Goal: Understand process/instructions: Learn how to perform a task or action

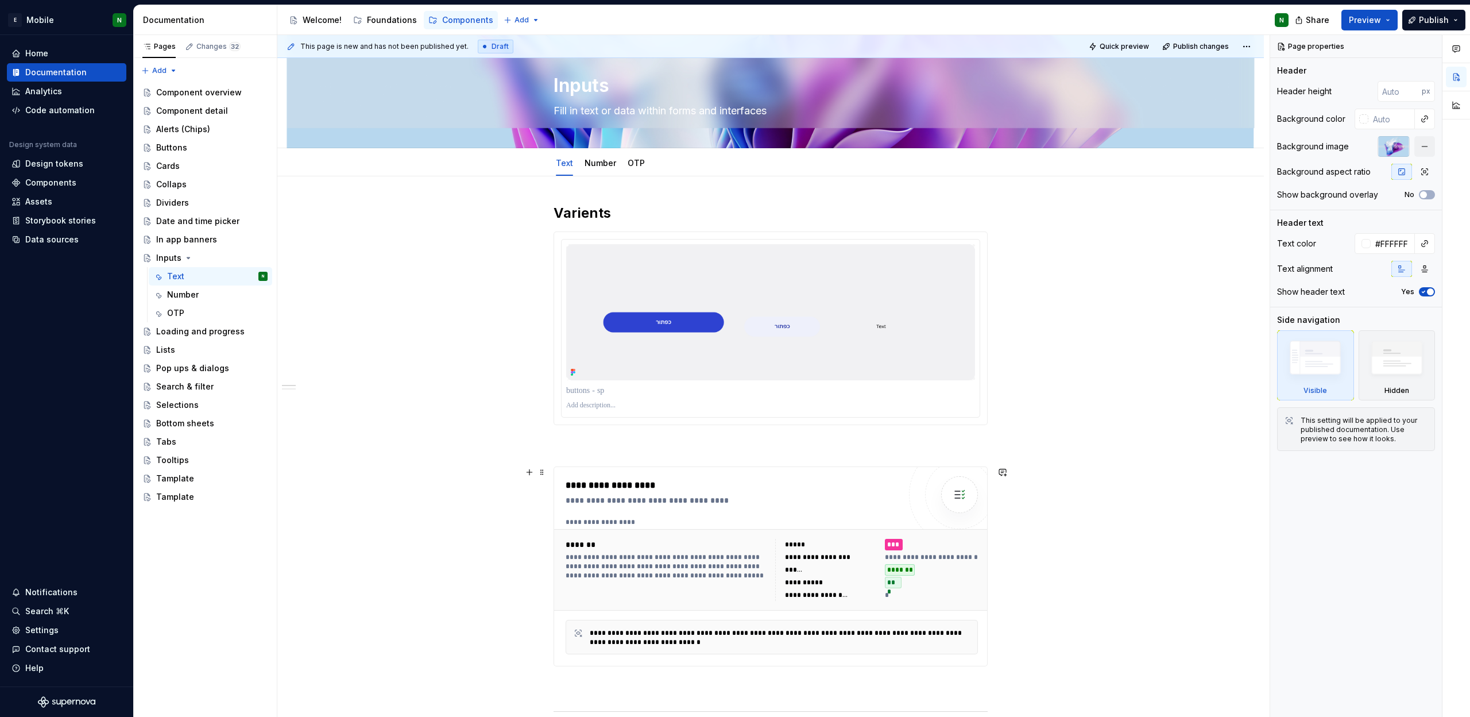
scroll to position [7, 0]
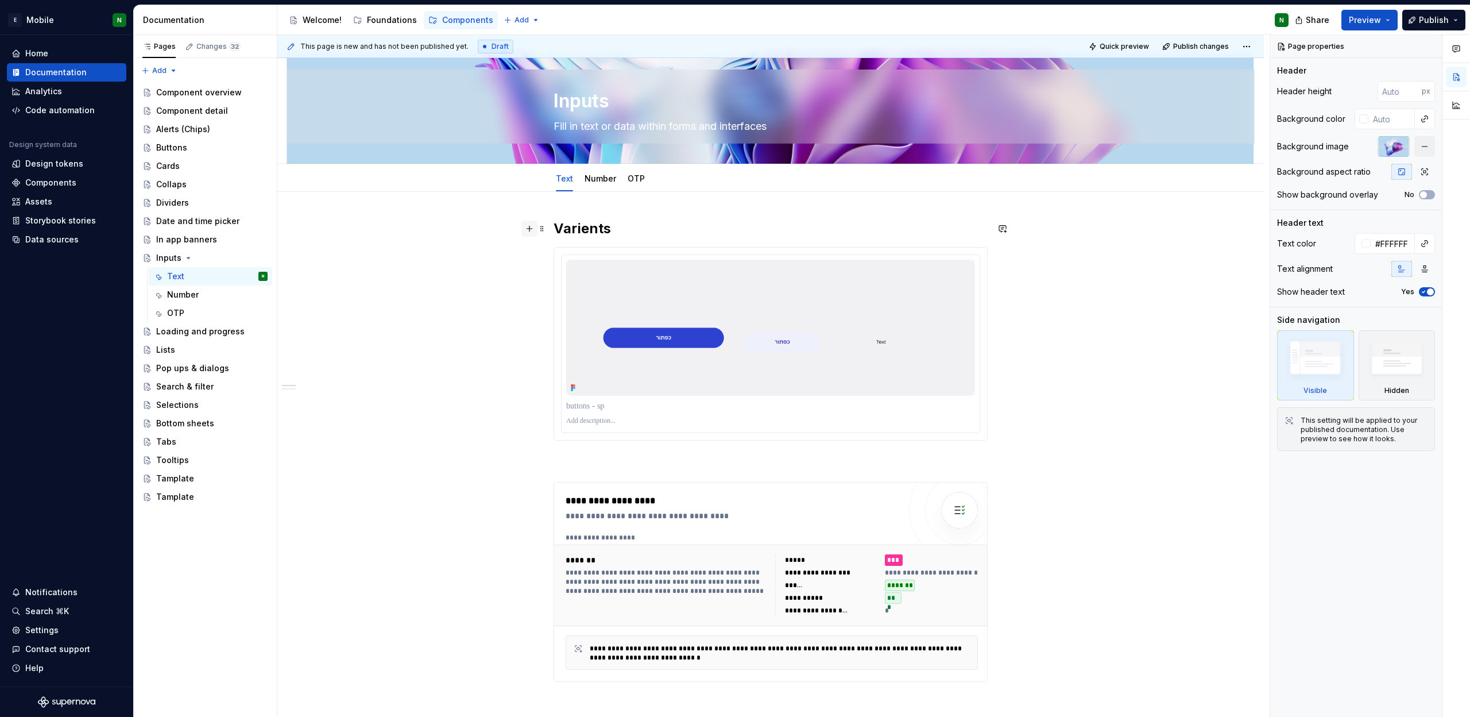
click at [527, 232] on button "button" at bounding box center [529, 228] width 16 height 16
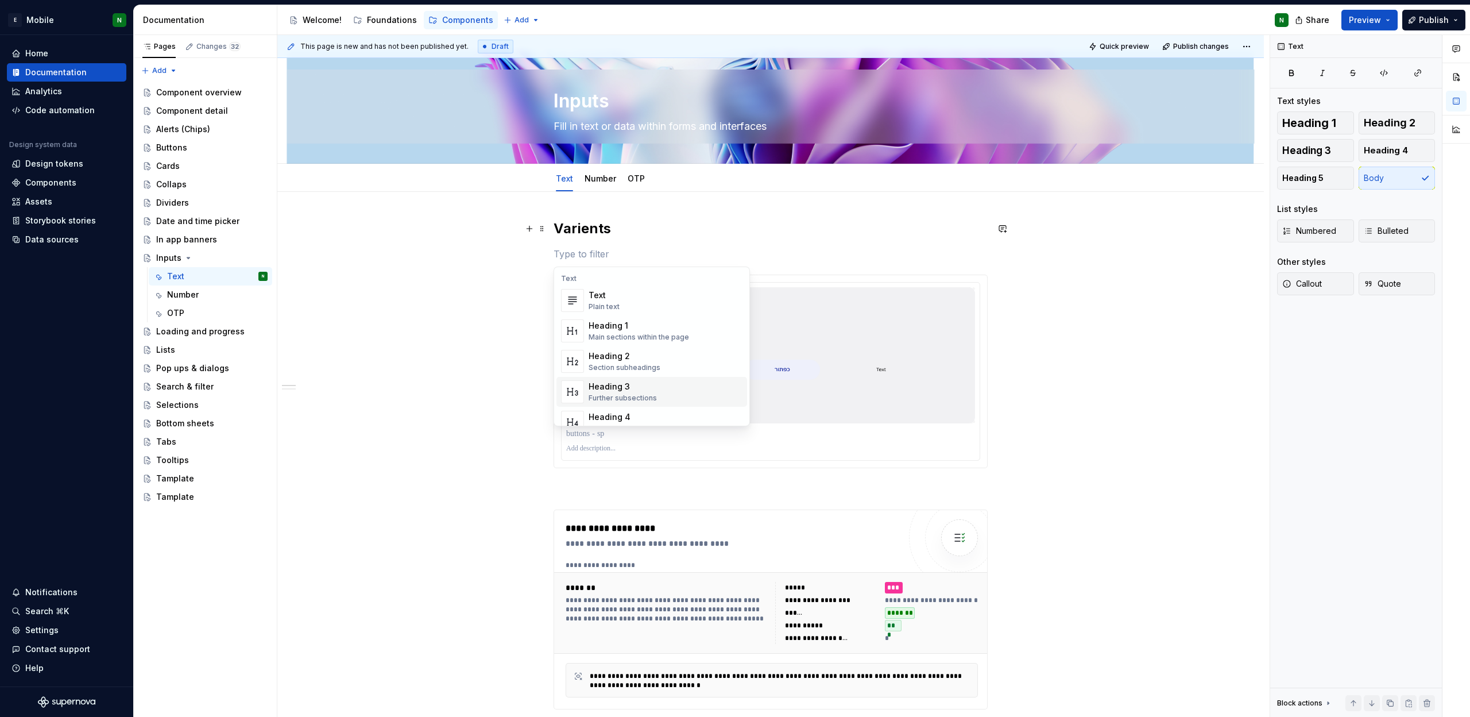
click at [655, 392] on div "Heading 3 Further subsections" at bounding box center [666, 391] width 154 height 23
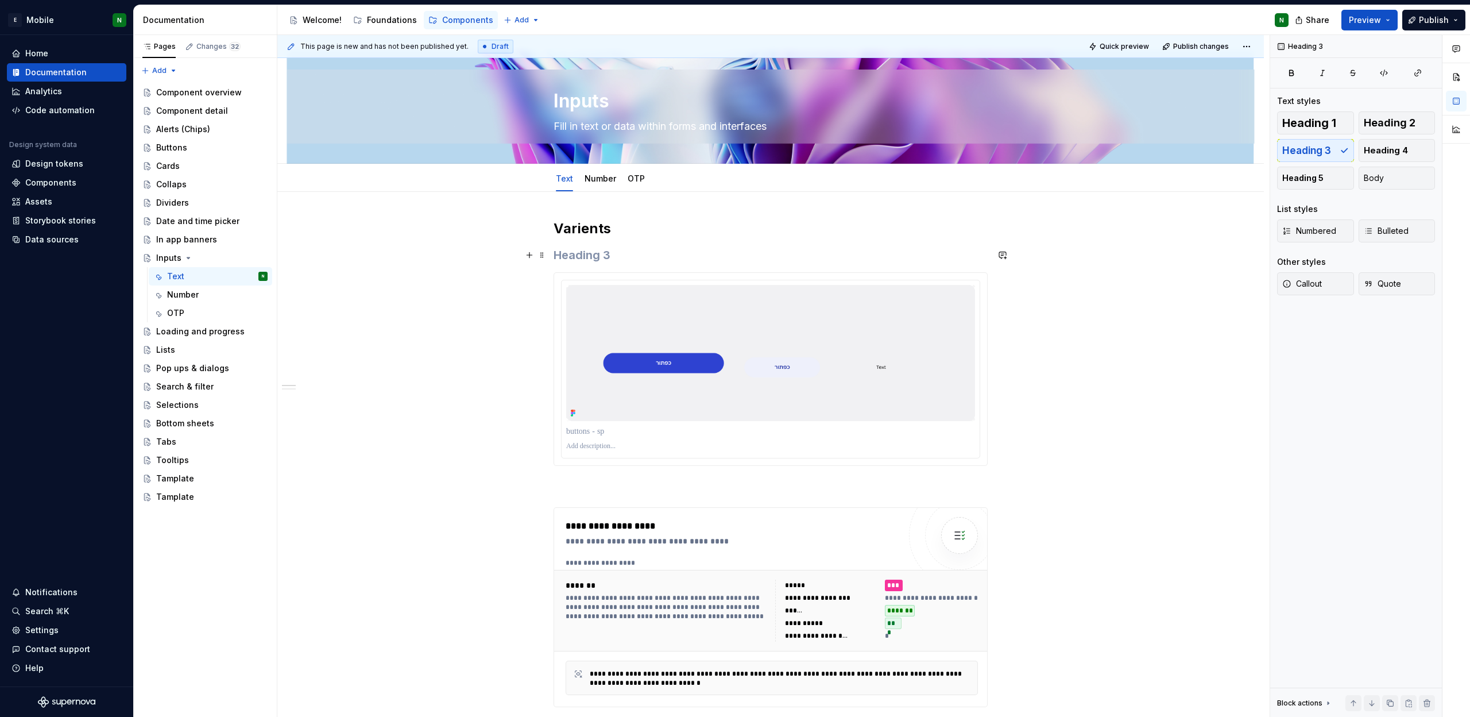
click at [598, 258] on h3 at bounding box center [770, 255] width 434 height 16
click at [165, 244] on div "In app banners" at bounding box center [186, 239] width 61 height 11
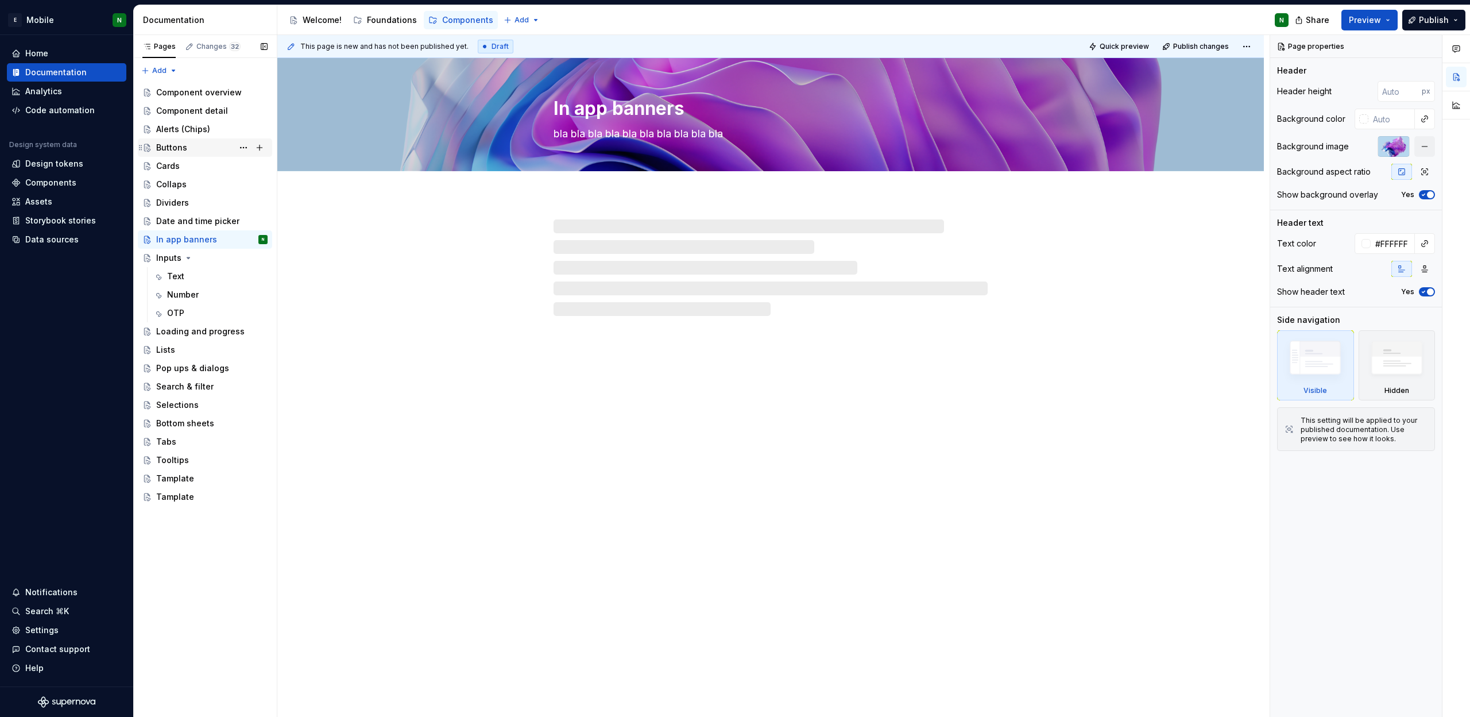
click at [196, 145] on div "Buttons" at bounding box center [211, 148] width 111 height 16
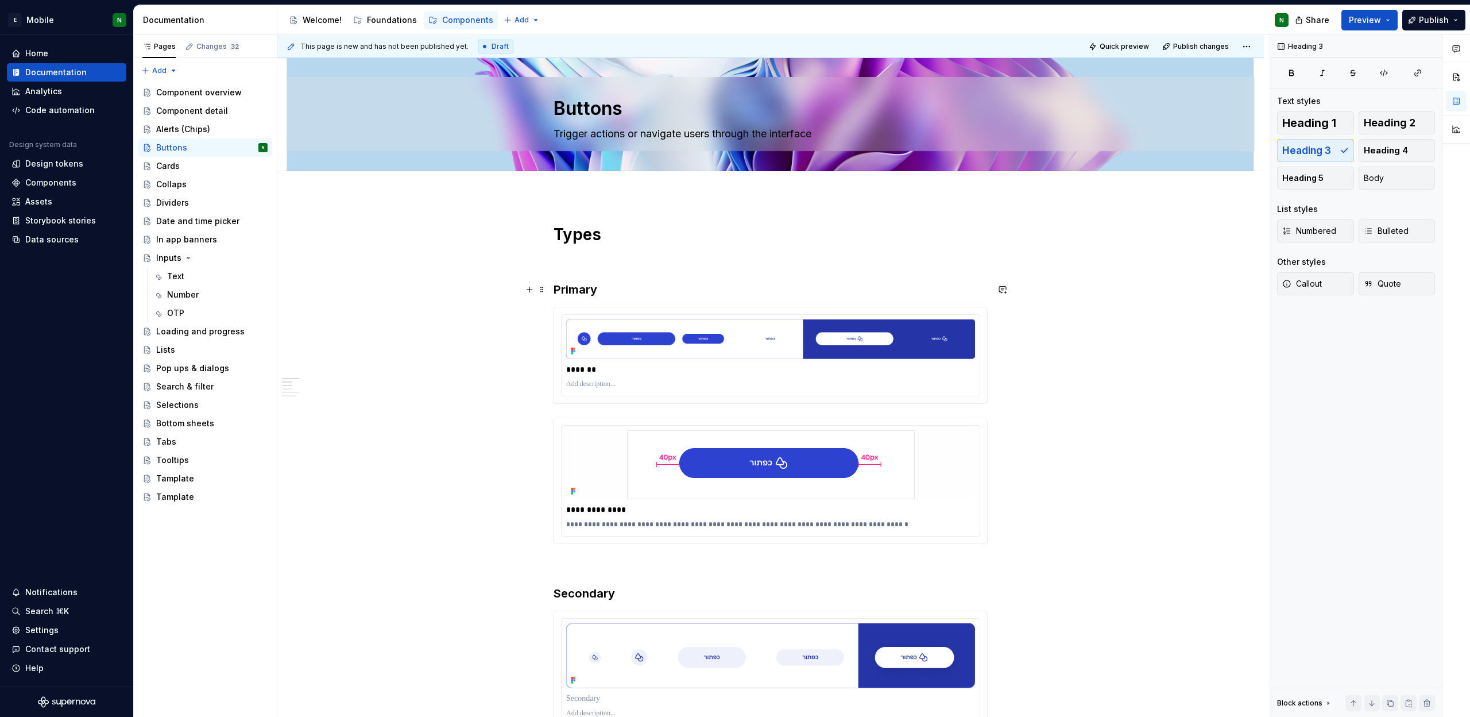
click at [583, 290] on h3 "Primary" at bounding box center [770, 289] width 434 height 16
click at [179, 279] on div "Text" at bounding box center [175, 275] width 17 height 11
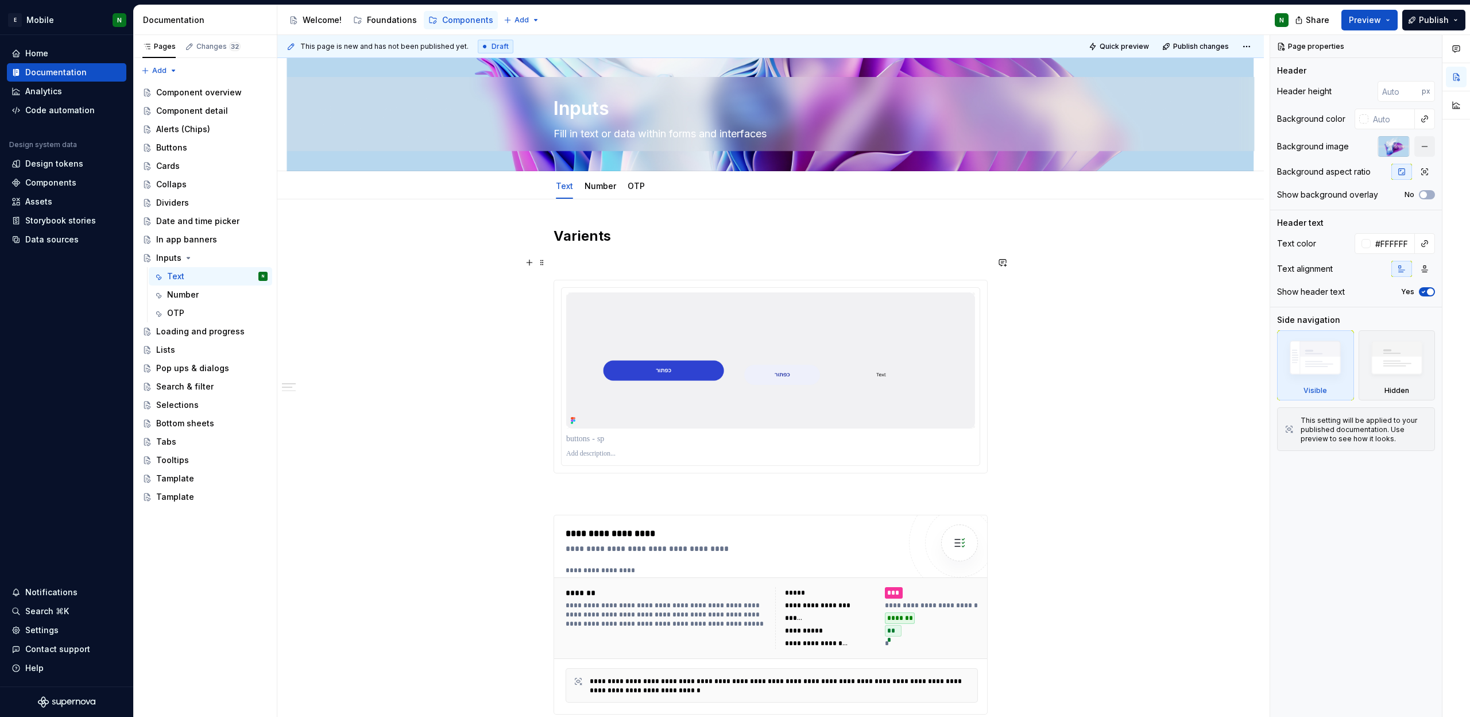
type textarea "*"
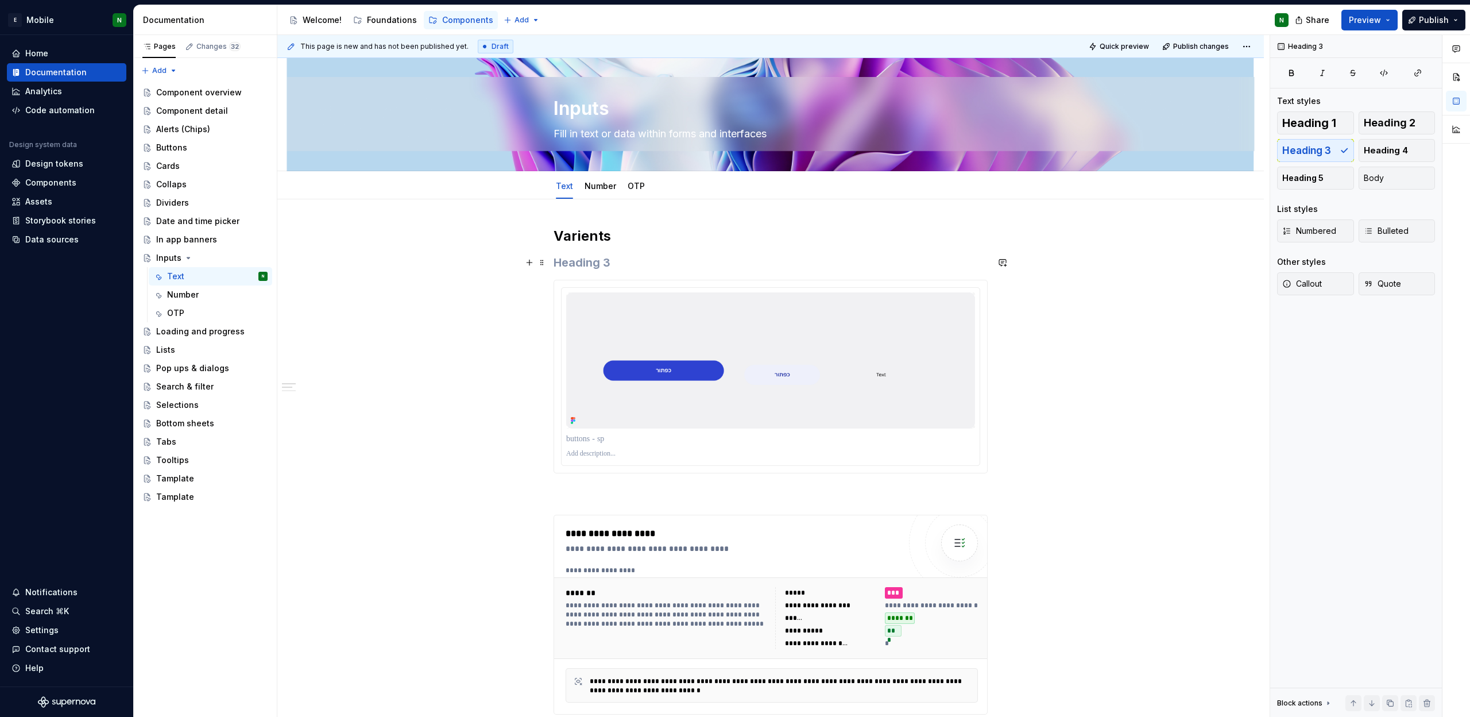
click at [589, 258] on h3 at bounding box center [770, 262] width 434 height 16
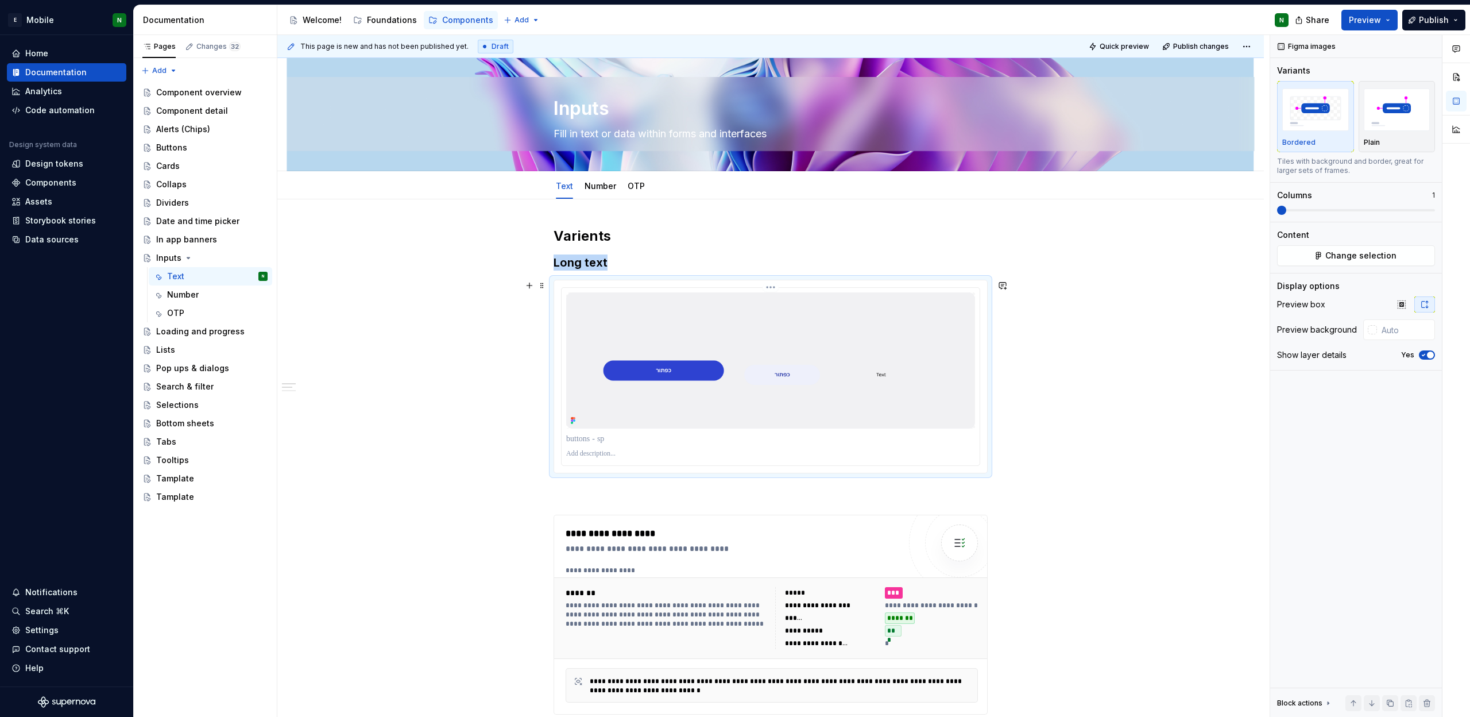
click at [849, 403] on img at bounding box center [770, 360] width 409 height 136
click at [1371, 245] on div "Change selection" at bounding box center [1356, 255] width 158 height 21
click at [1371, 259] on span "Change selection" at bounding box center [1360, 255] width 71 height 11
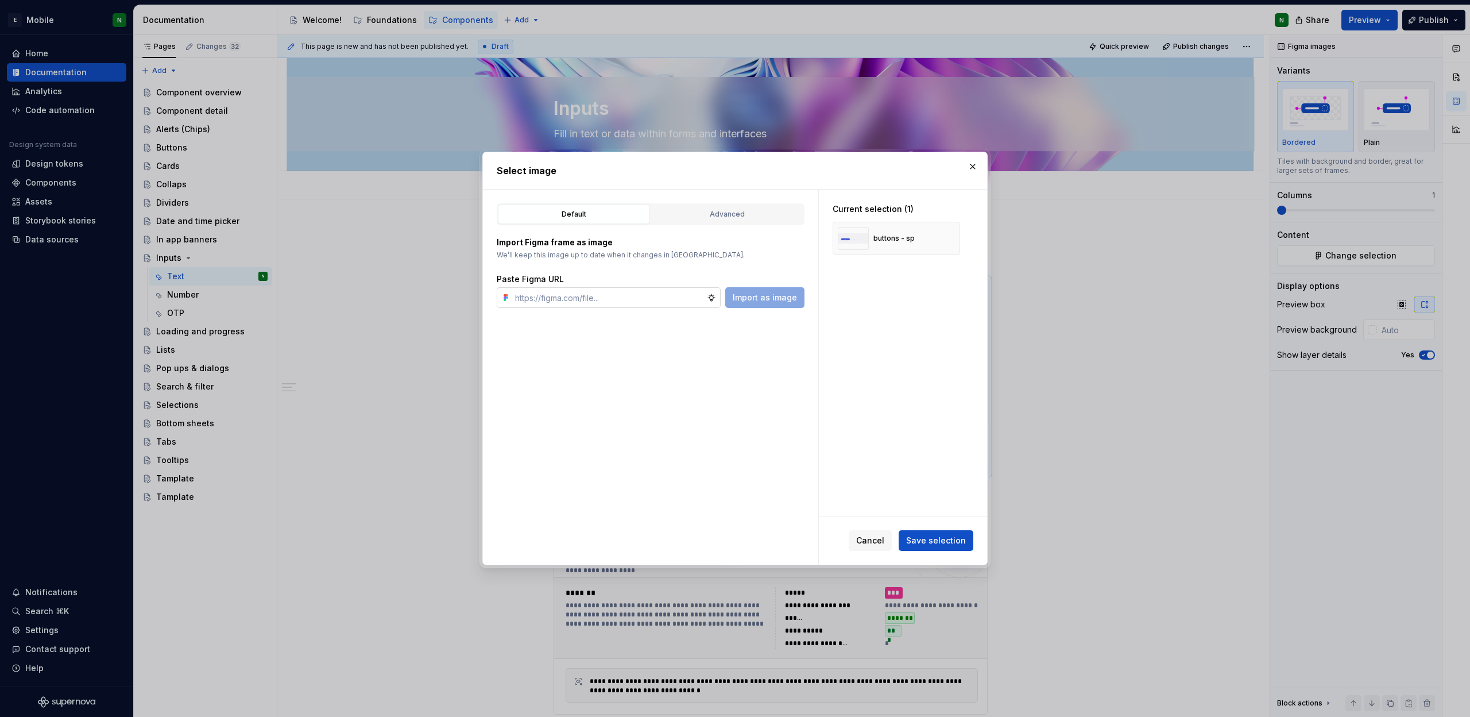
click at [606, 299] on input "text" at bounding box center [608, 297] width 196 height 21
type input "[URL][DOMAIN_NAME]"
click at [771, 298] on span "Import as image" at bounding box center [765, 297] width 64 height 11
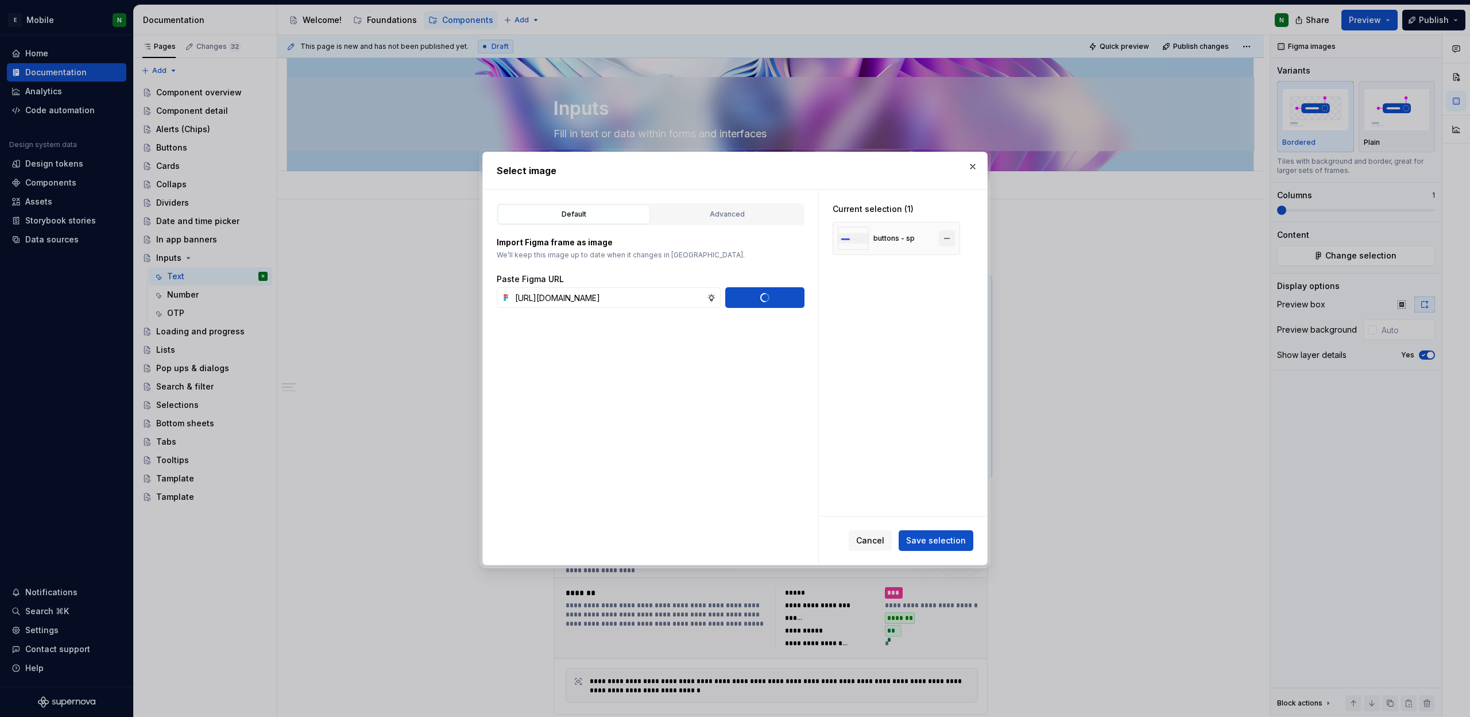
click at [947, 238] on button "button" at bounding box center [947, 238] width 16 height 16
type textarea "*"
click at [948, 543] on span "Save selection" at bounding box center [936, 540] width 60 height 11
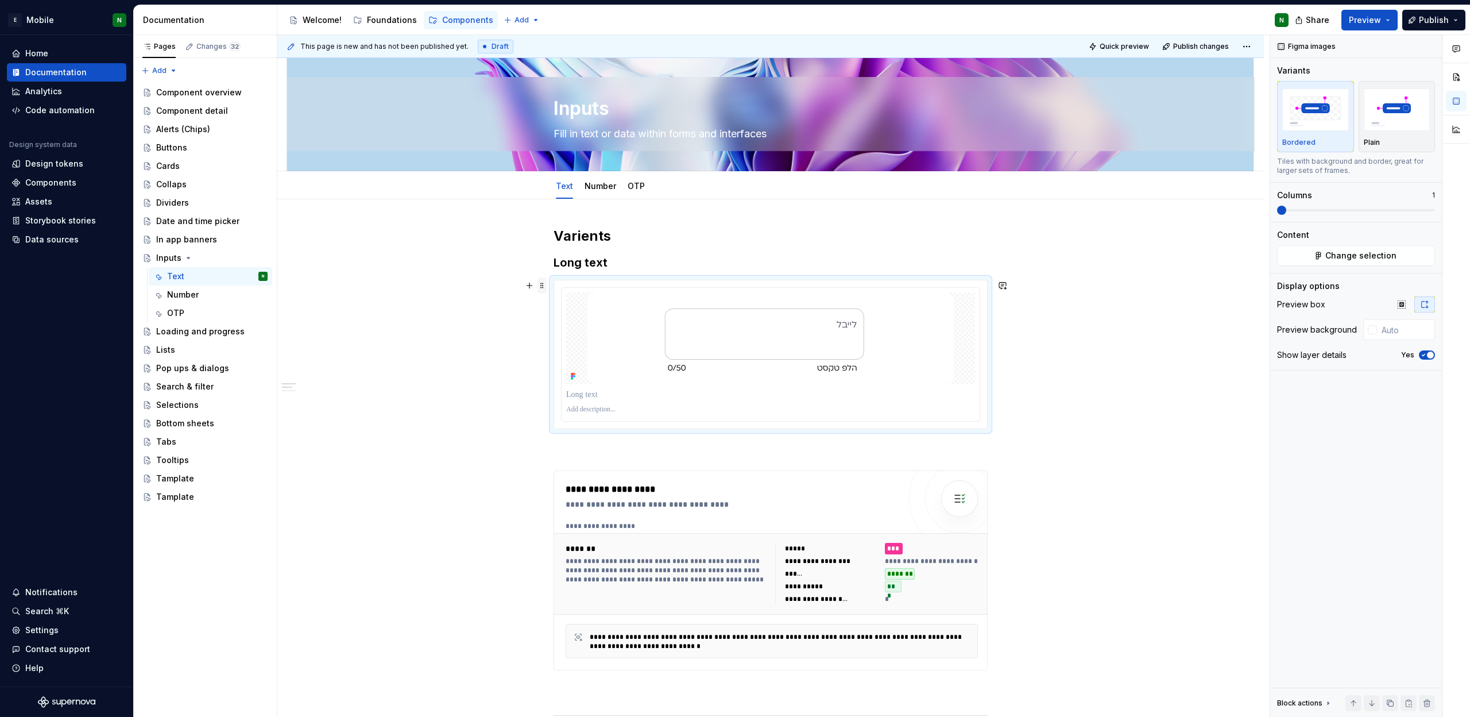
click at [542, 281] on span at bounding box center [541, 285] width 9 height 16
click at [591, 304] on div "Duplicate" at bounding box center [596, 302] width 75 height 11
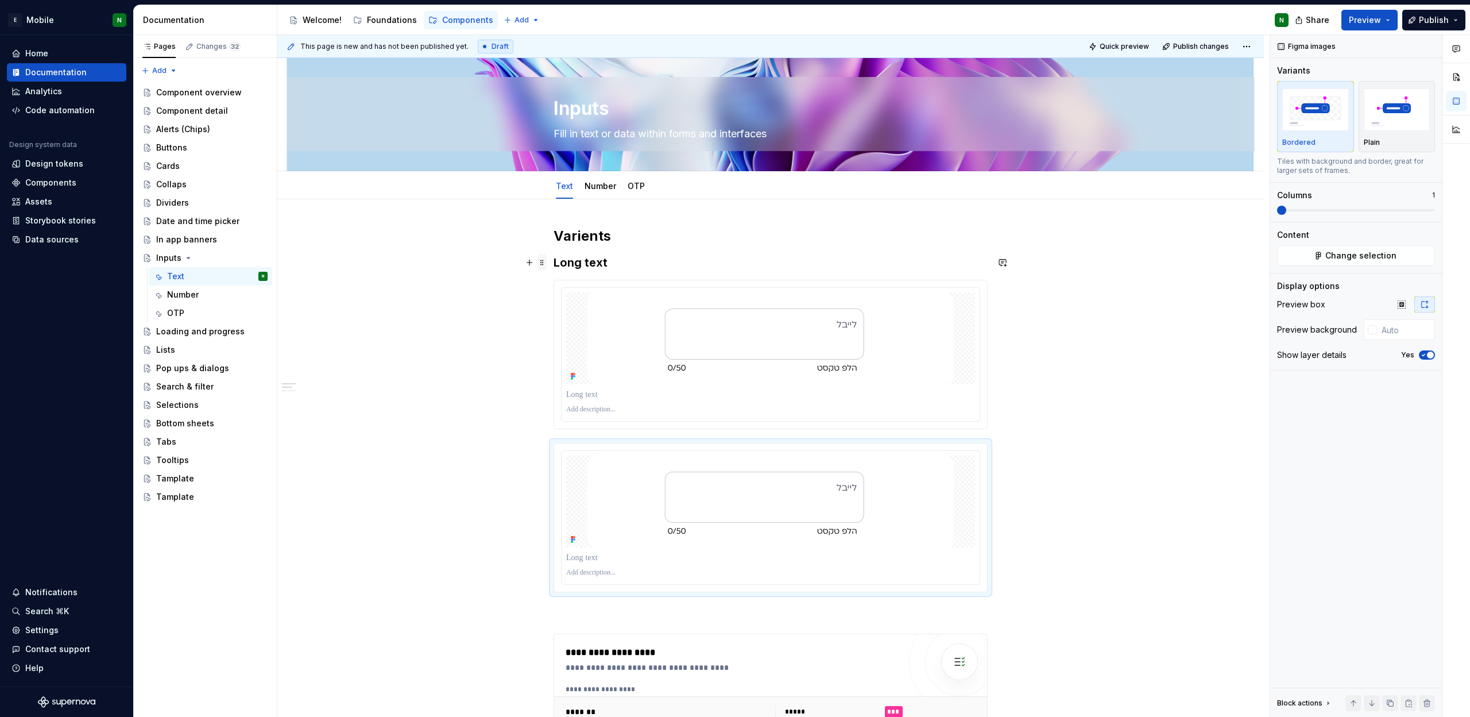
click at [545, 263] on span at bounding box center [541, 262] width 9 height 16
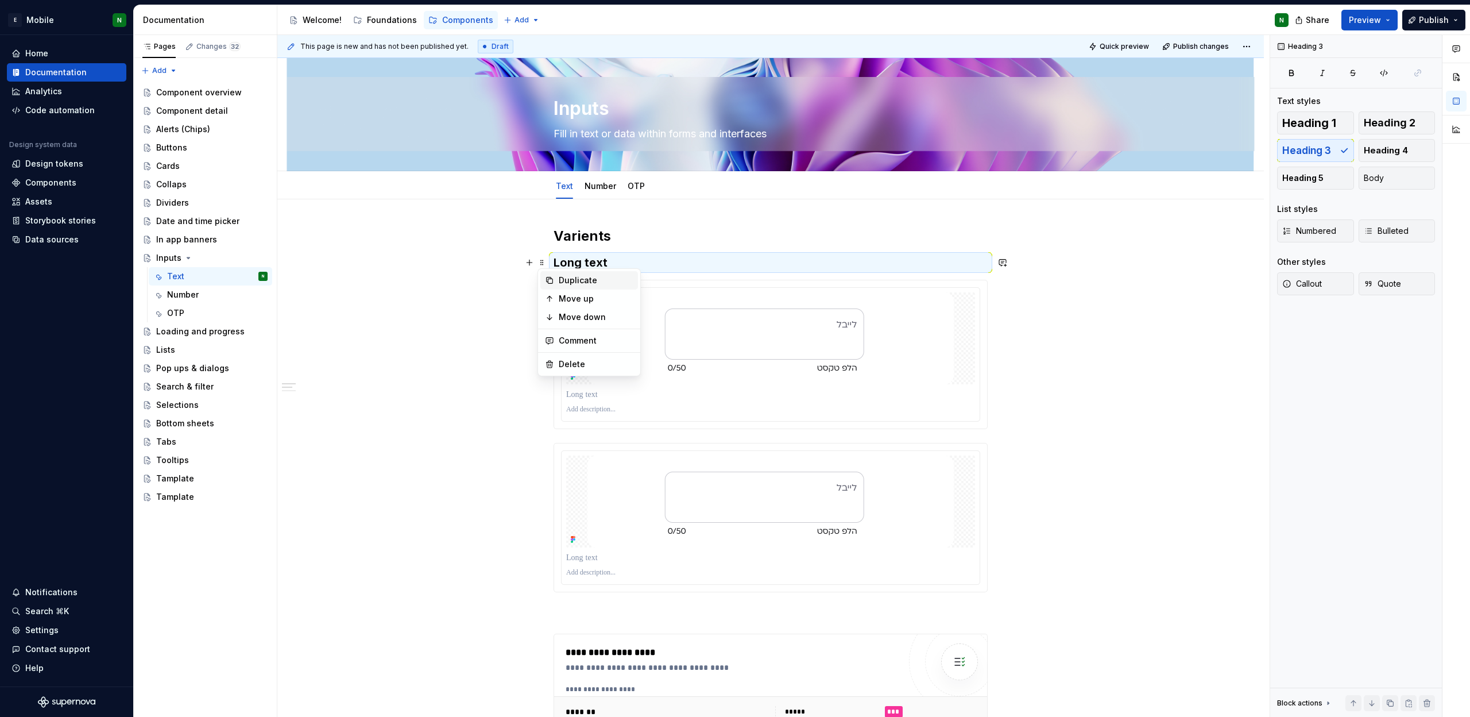
click at [584, 278] on div "Duplicate" at bounding box center [596, 279] width 75 height 11
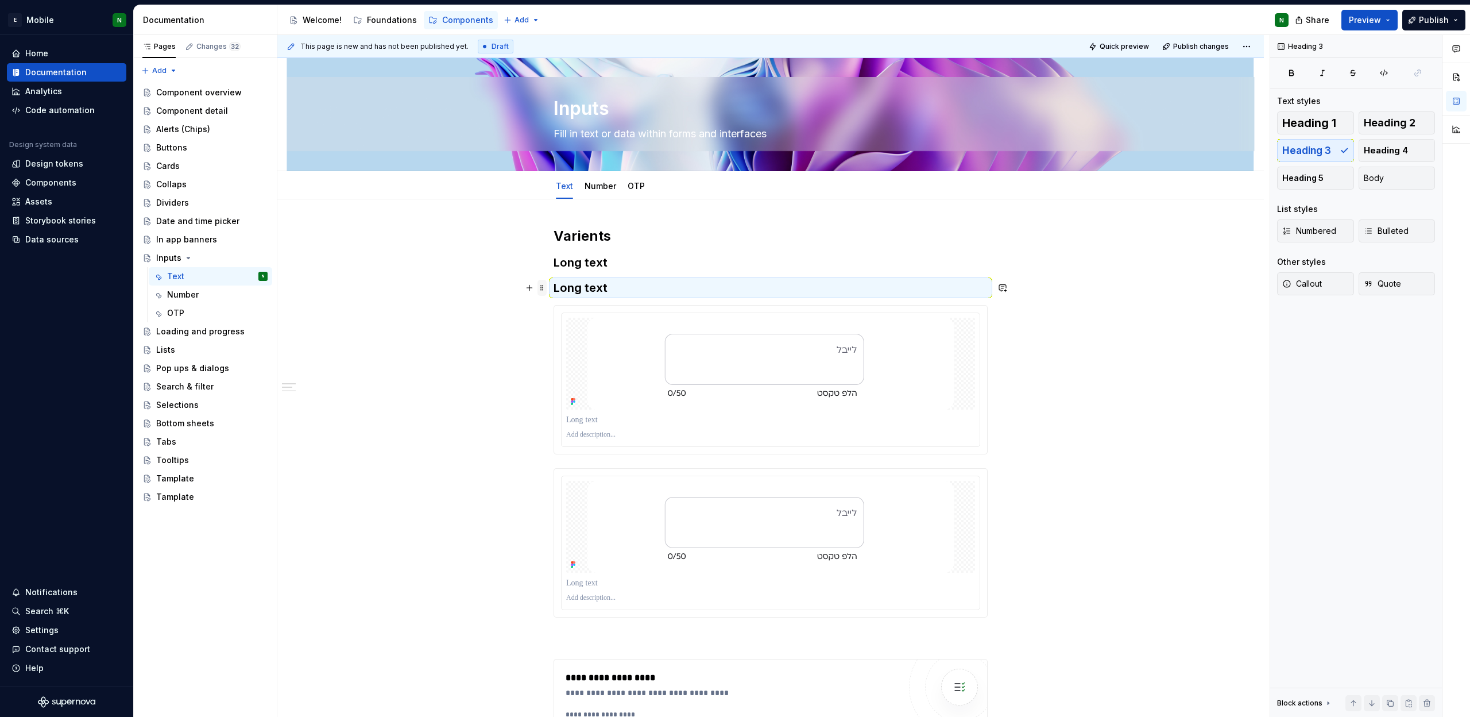
click at [539, 289] on span at bounding box center [541, 288] width 9 height 16
click at [588, 336] on div "Move down" at bounding box center [596, 341] width 75 height 11
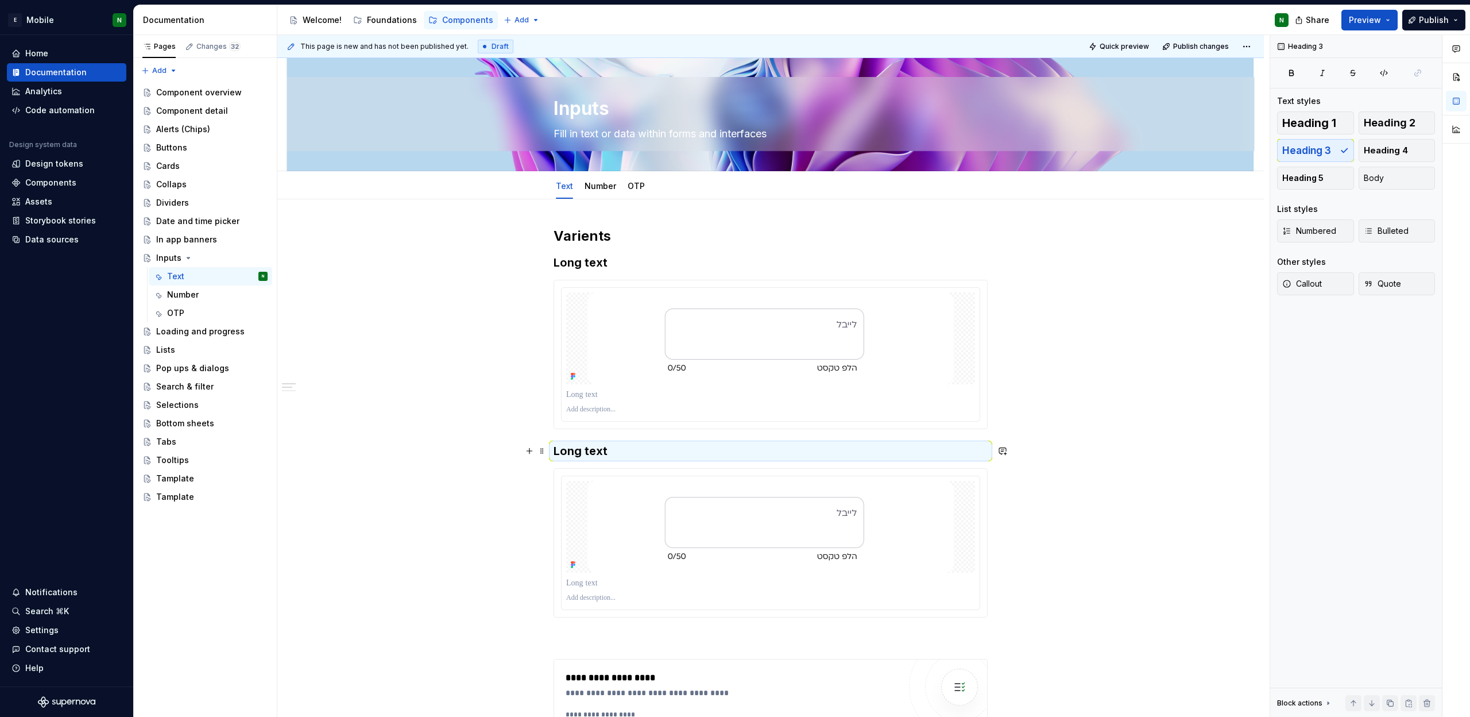
click at [603, 448] on h3 "Long text" at bounding box center [770, 451] width 434 height 16
click at [599, 451] on h3 "Long text" at bounding box center [770, 451] width 434 height 16
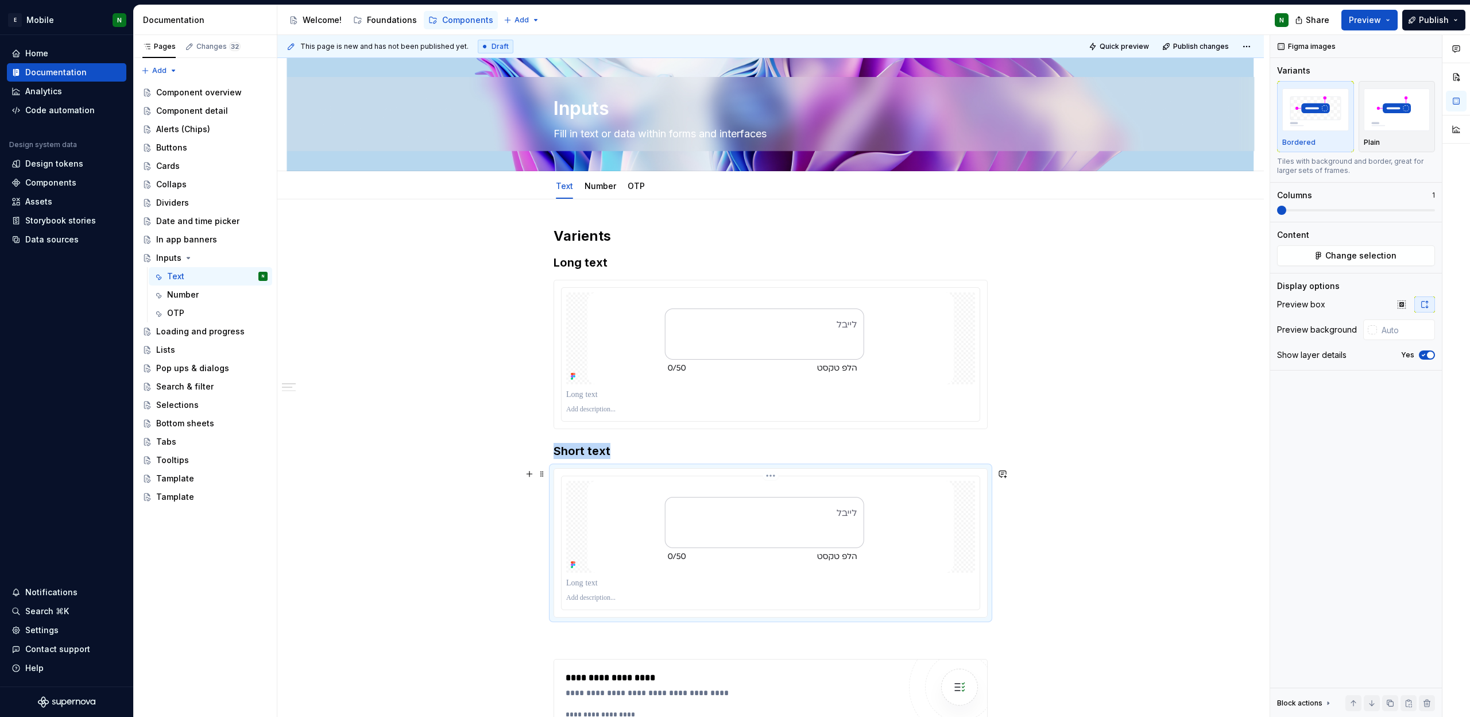
click at [926, 526] on img at bounding box center [770, 527] width 366 height 92
click at [1381, 253] on span "Change selection" at bounding box center [1360, 255] width 71 height 11
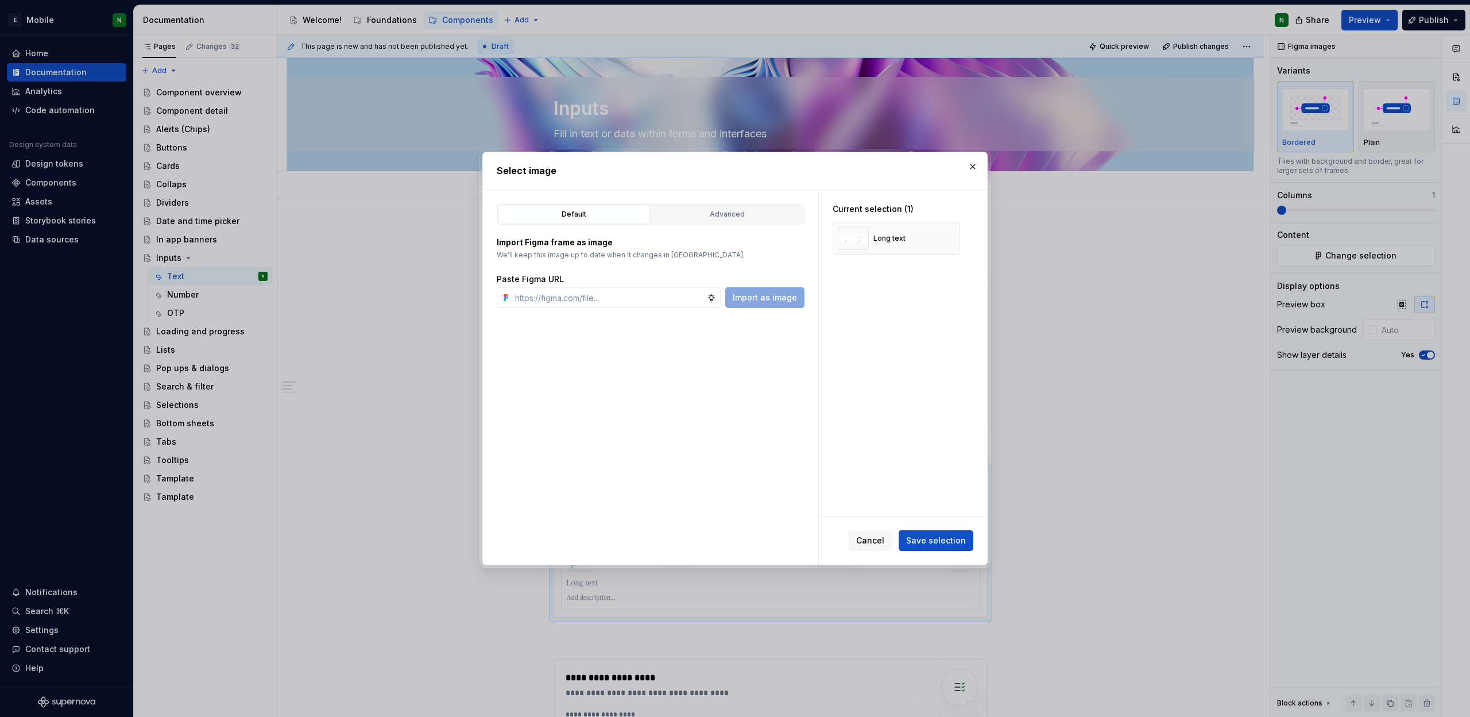
type textarea "*"
click at [636, 282] on div "Paste Figma URL" at bounding box center [651, 278] width 308 height 11
click at [640, 297] on input "text" at bounding box center [608, 297] width 196 height 21
paste input "[URL][DOMAIN_NAME]"
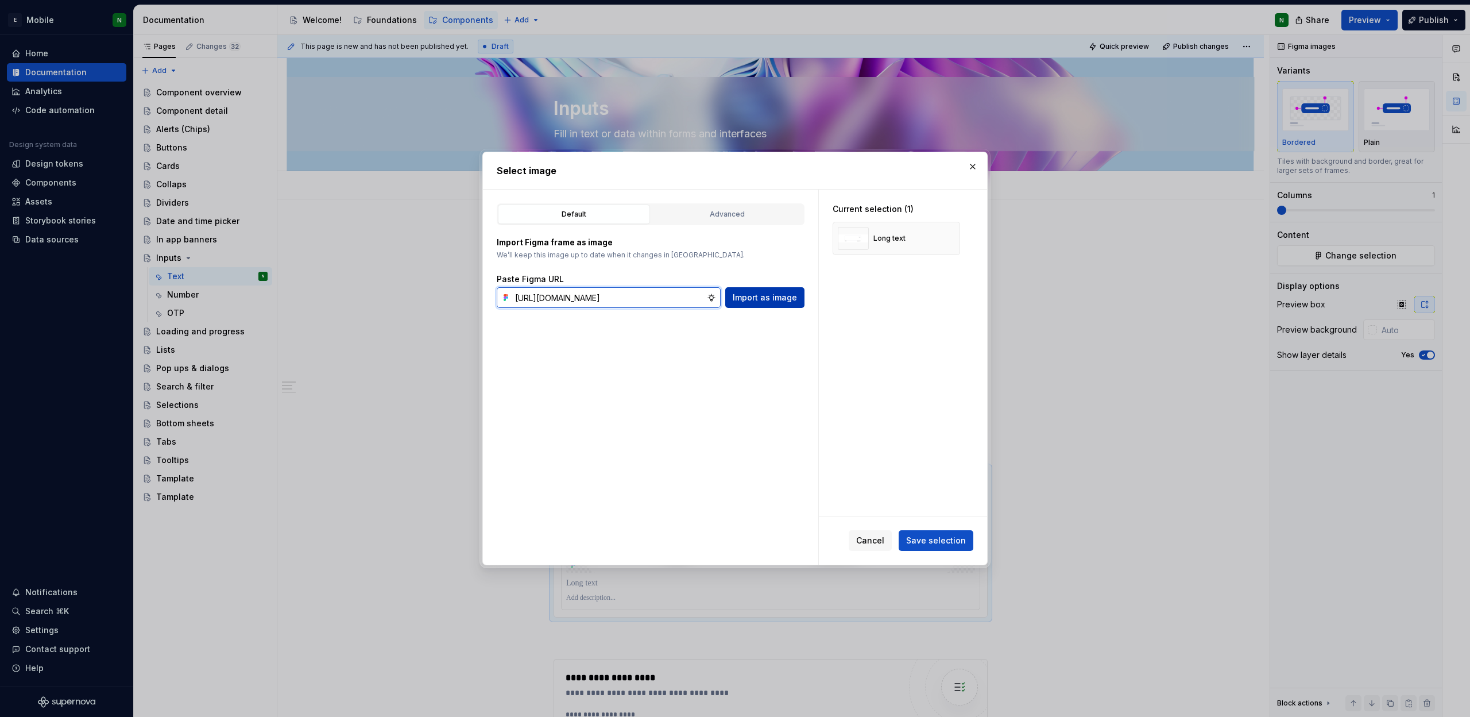
type input "[URL][DOMAIN_NAME]"
click at [761, 304] on button "Import as image" at bounding box center [764, 297] width 79 height 21
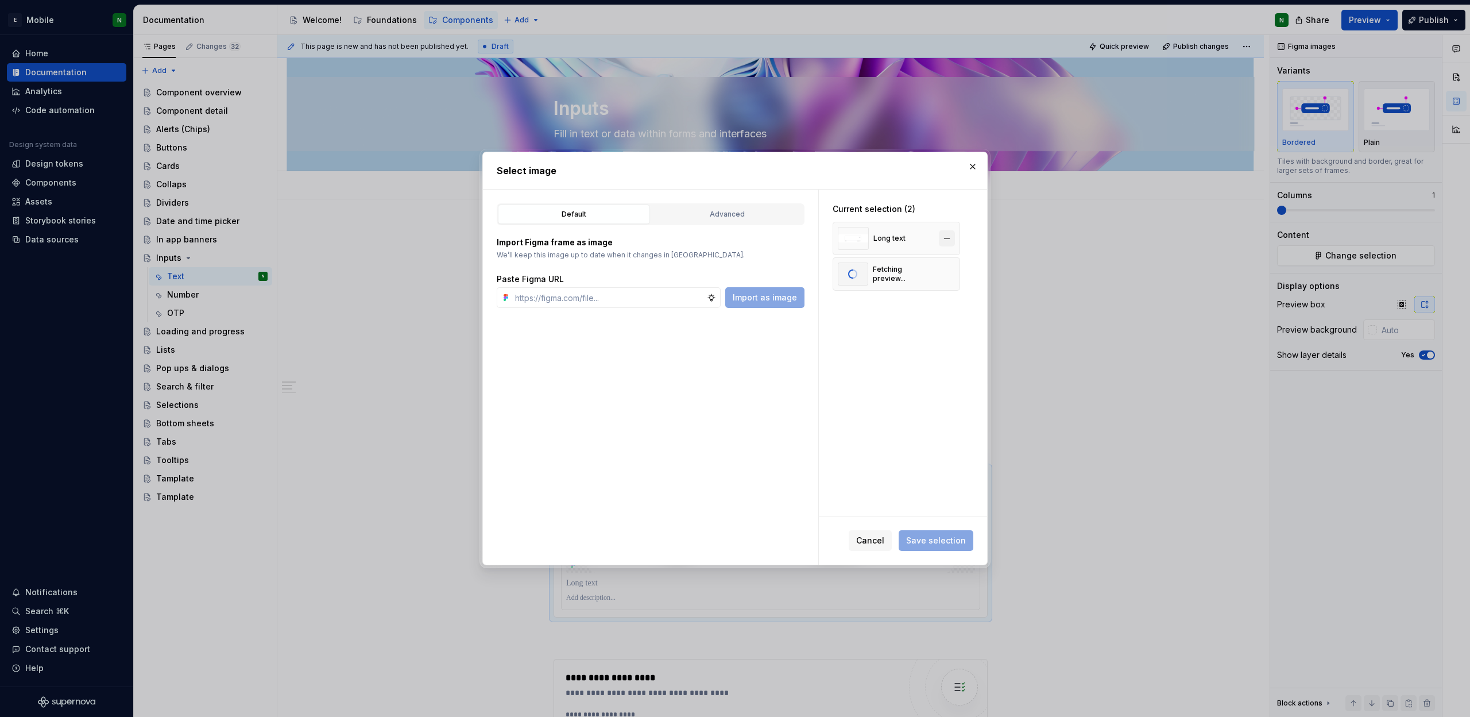
click at [947, 238] on button "button" at bounding box center [947, 238] width 16 height 16
click at [936, 540] on span "Save selection" at bounding box center [936, 540] width 60 height 11
type textarea "*"
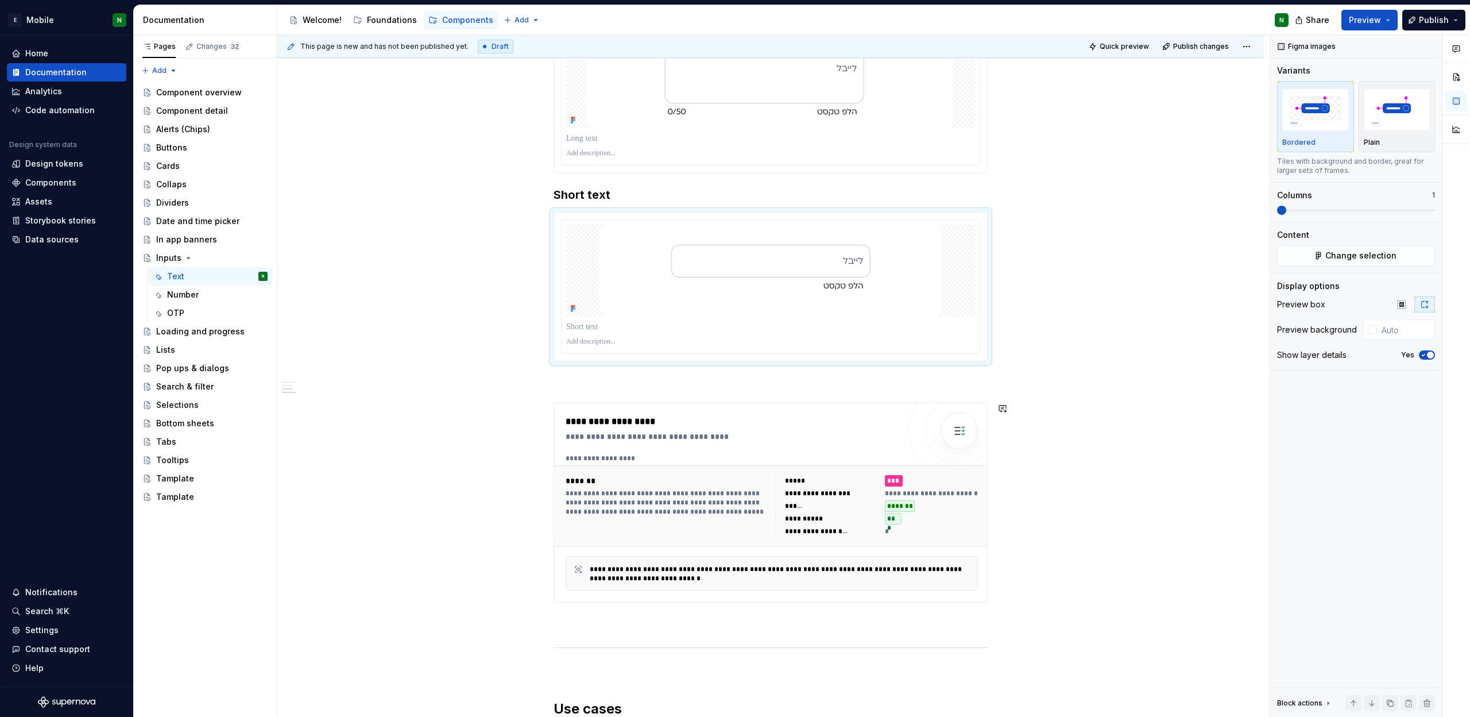
scroll to position [267, 0]
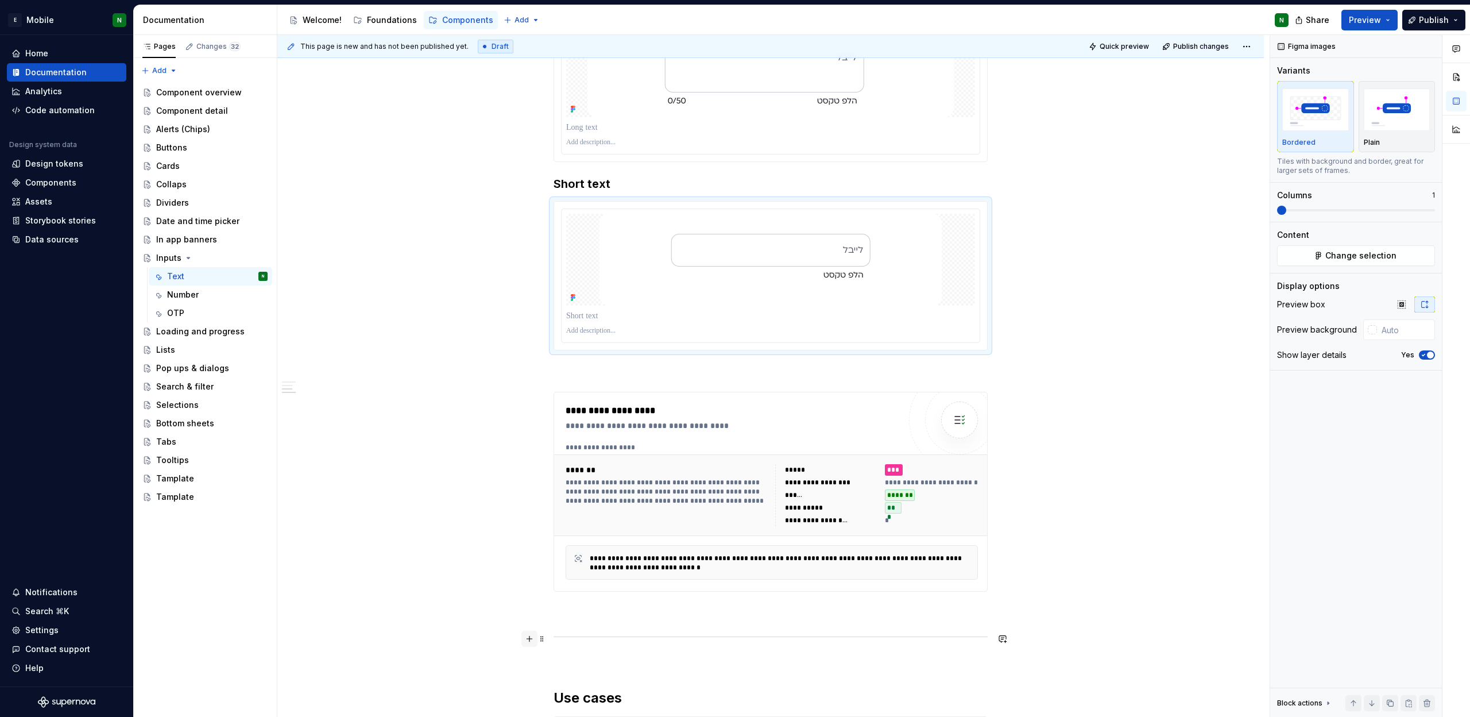
click at [530, 637] on button "button" at bounding box center [529, 638] width 16 height 16
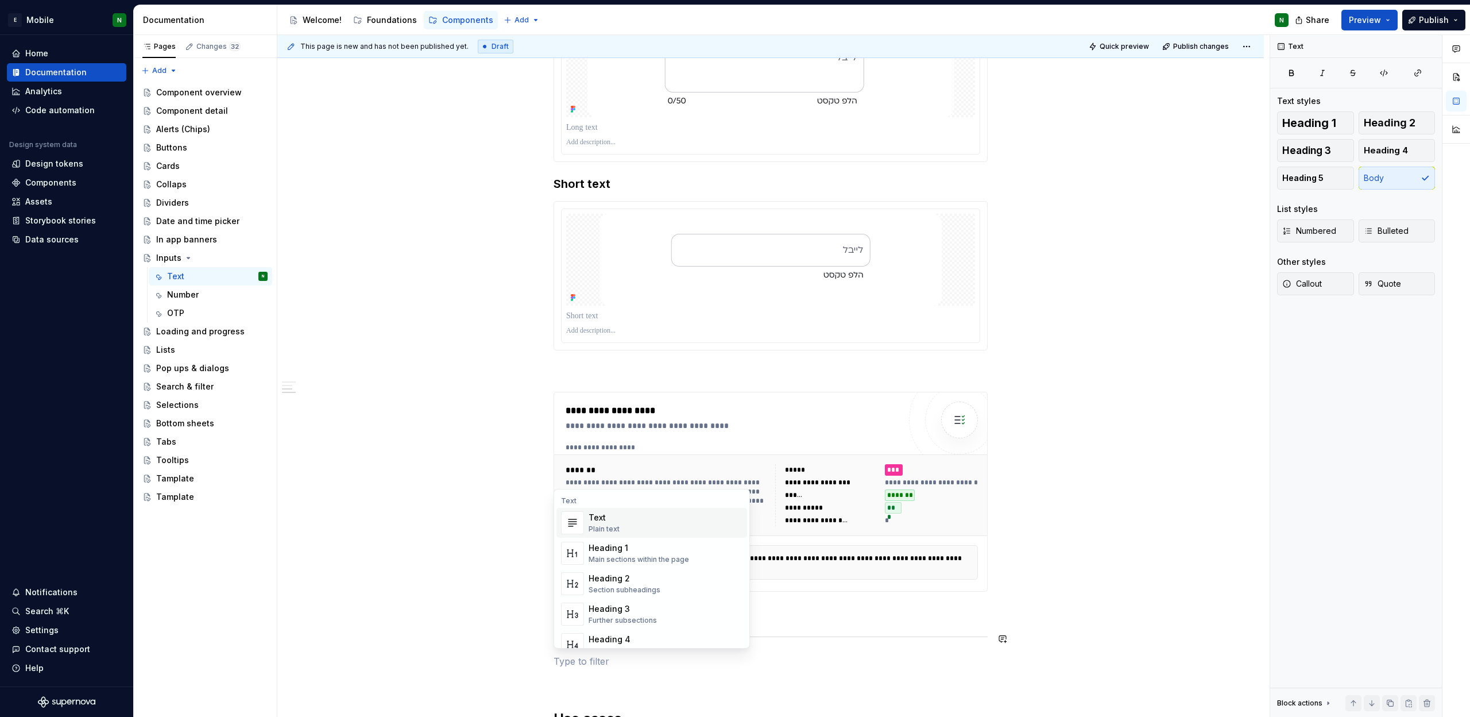
click at [530, 637] on div "**********" at bounding box center [770, 527] width 986 height 1190
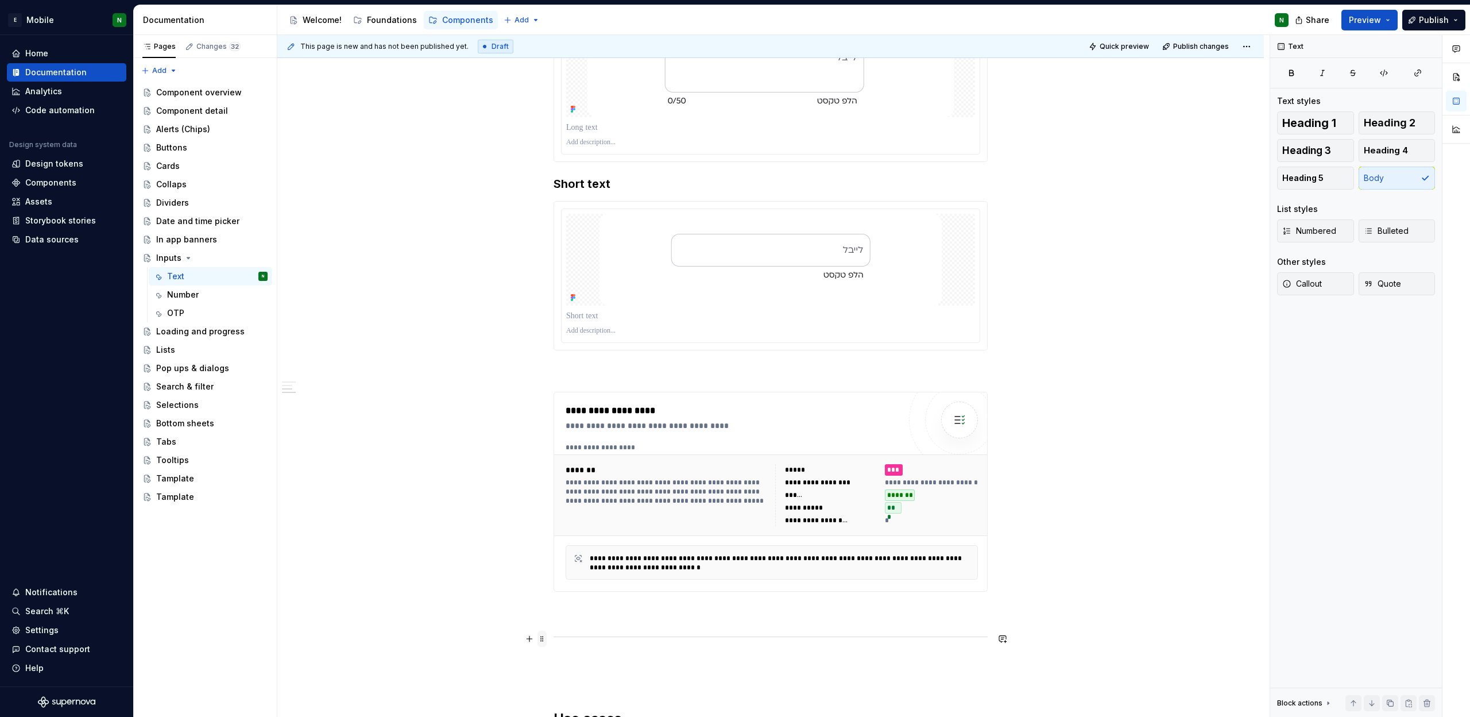
click at [542, 638] on span at bounding box center [541, 638] width 9 height 16
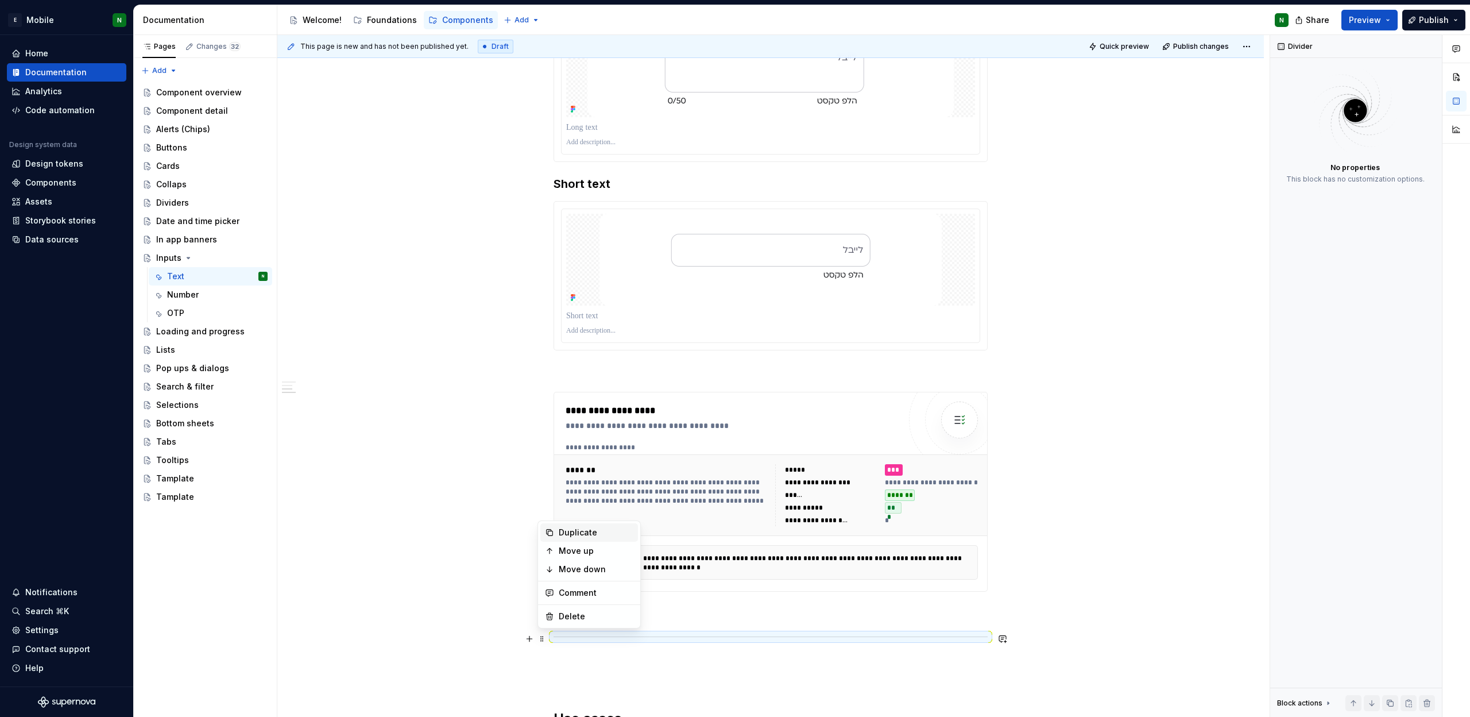
click at [568, 533] on div "Duplicate" at bounding box center [596, 532] width 75 height 11
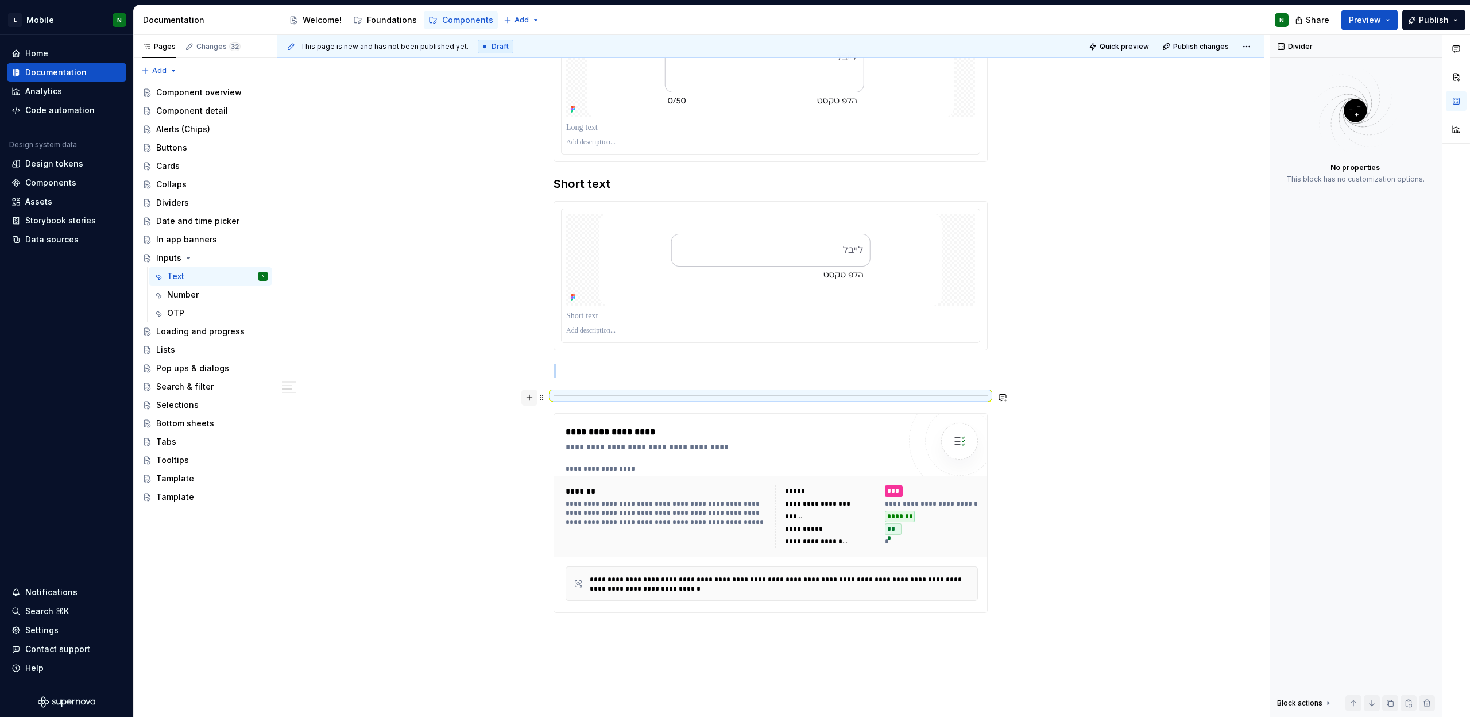
click at [531, 398] on button "button" at bounding box center [529, 397] width 16 height 16
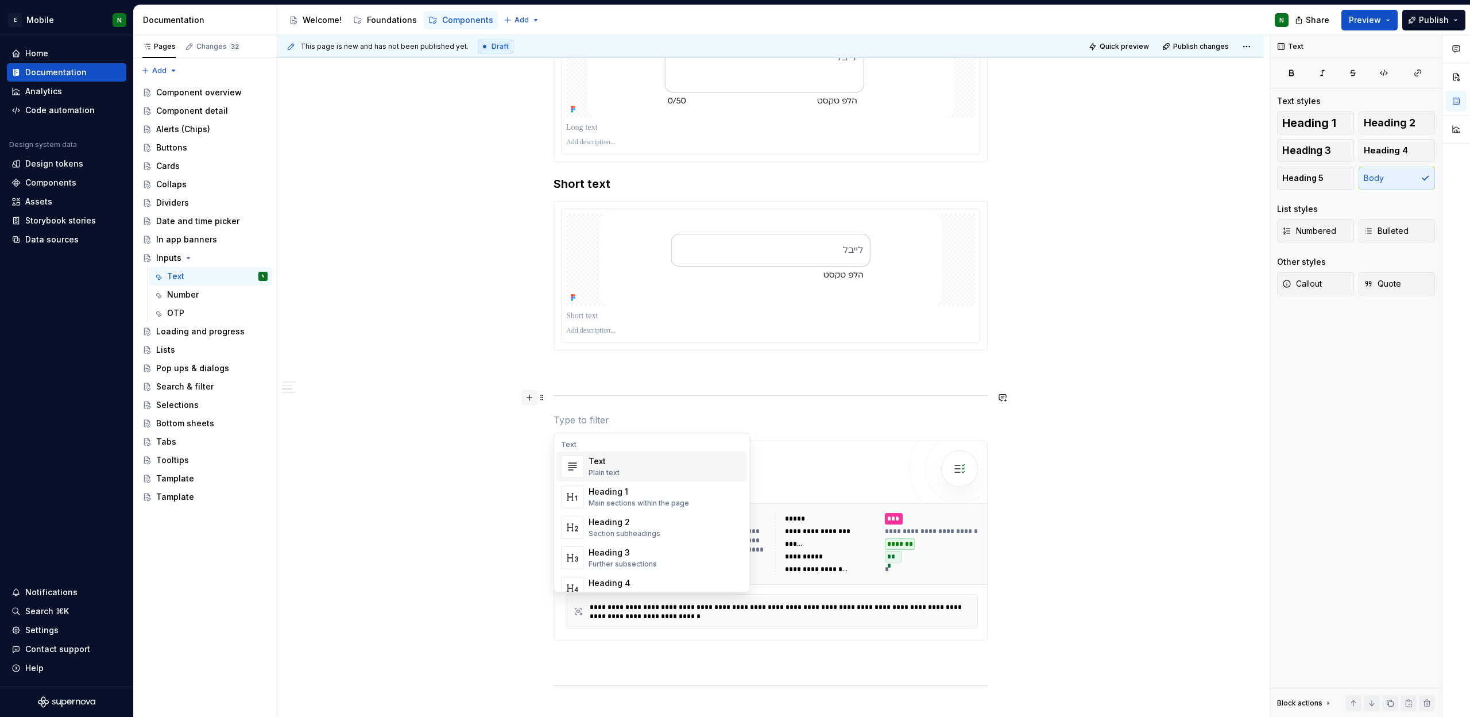
click at [531, 398] on button "button" at bounding box center [529, 397] width 16 height 16
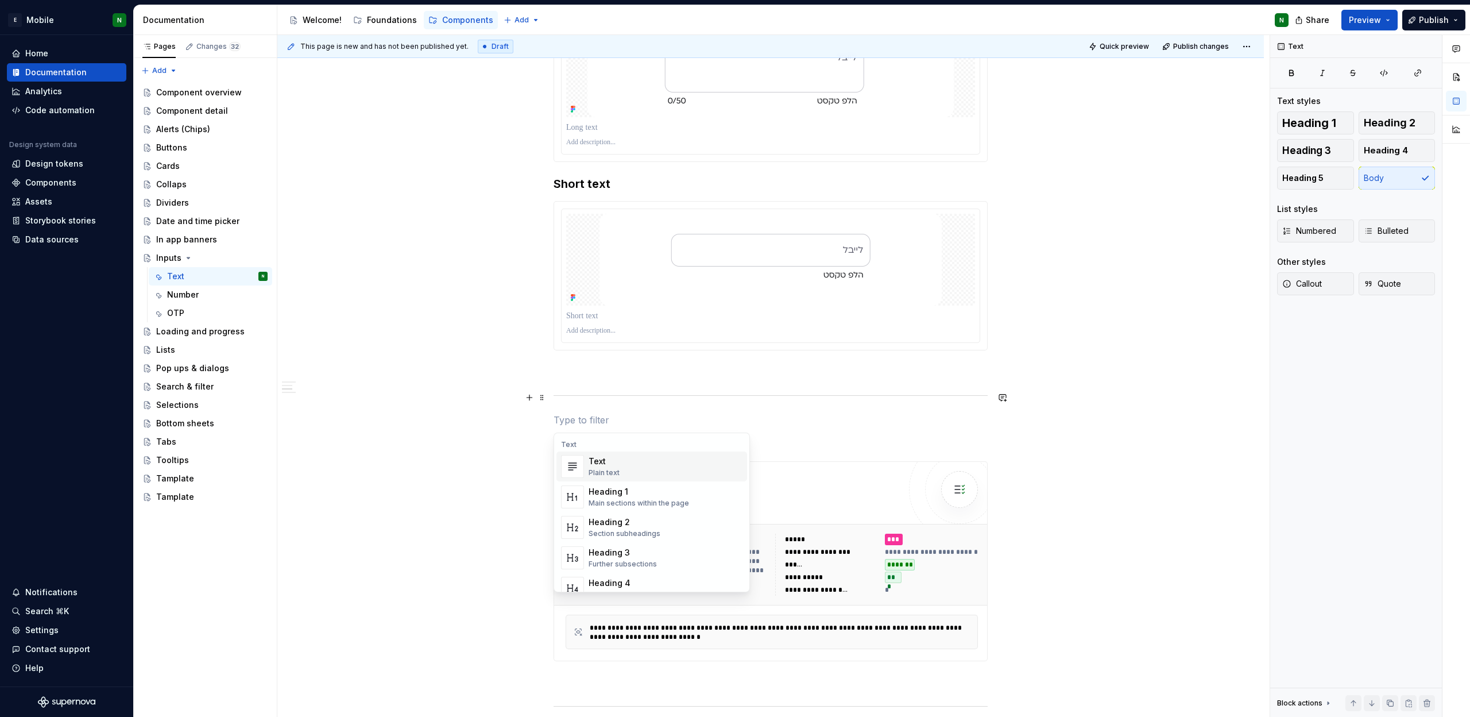
click at [520, 200] on div "**********" at bounding box center [770, 561] width 986 height 1259
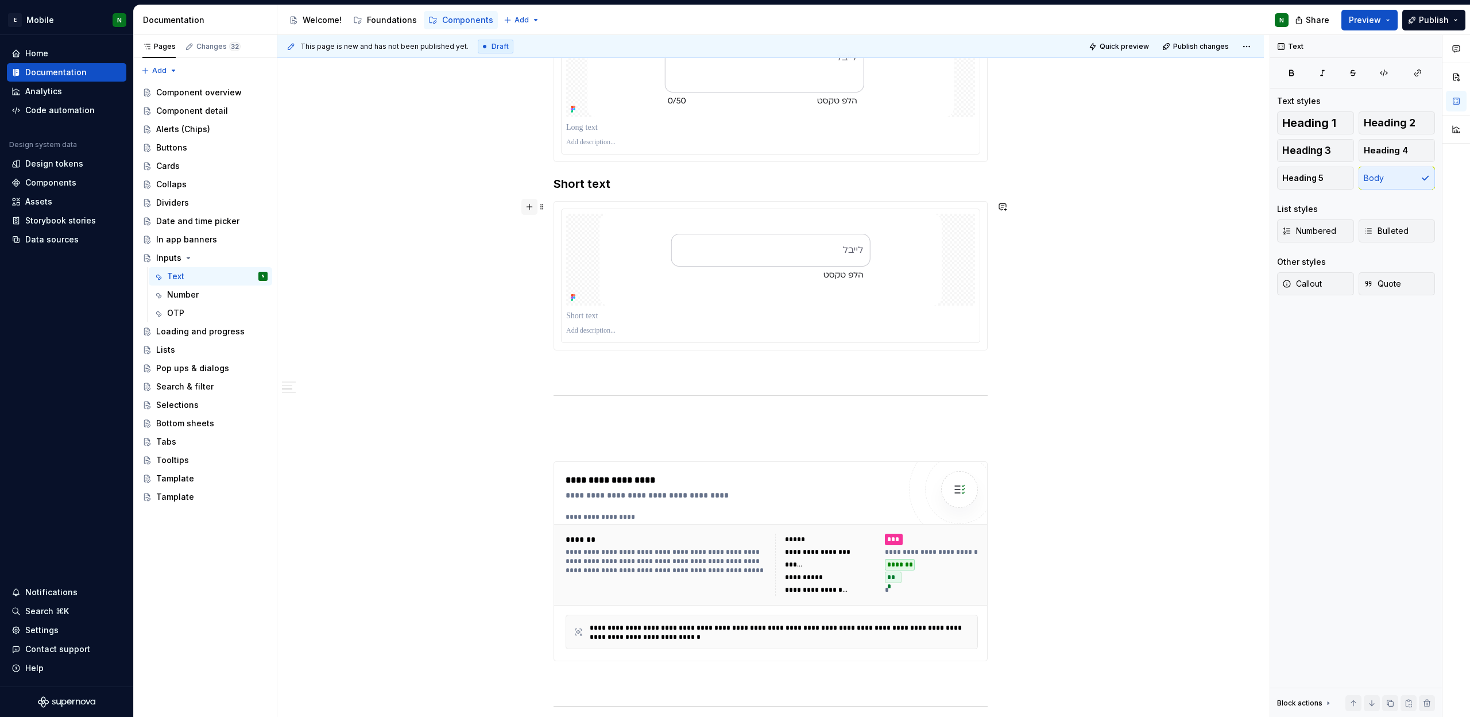
click at [527, 210] on button "button" at bounding box center [529, 207] width 16 height 16
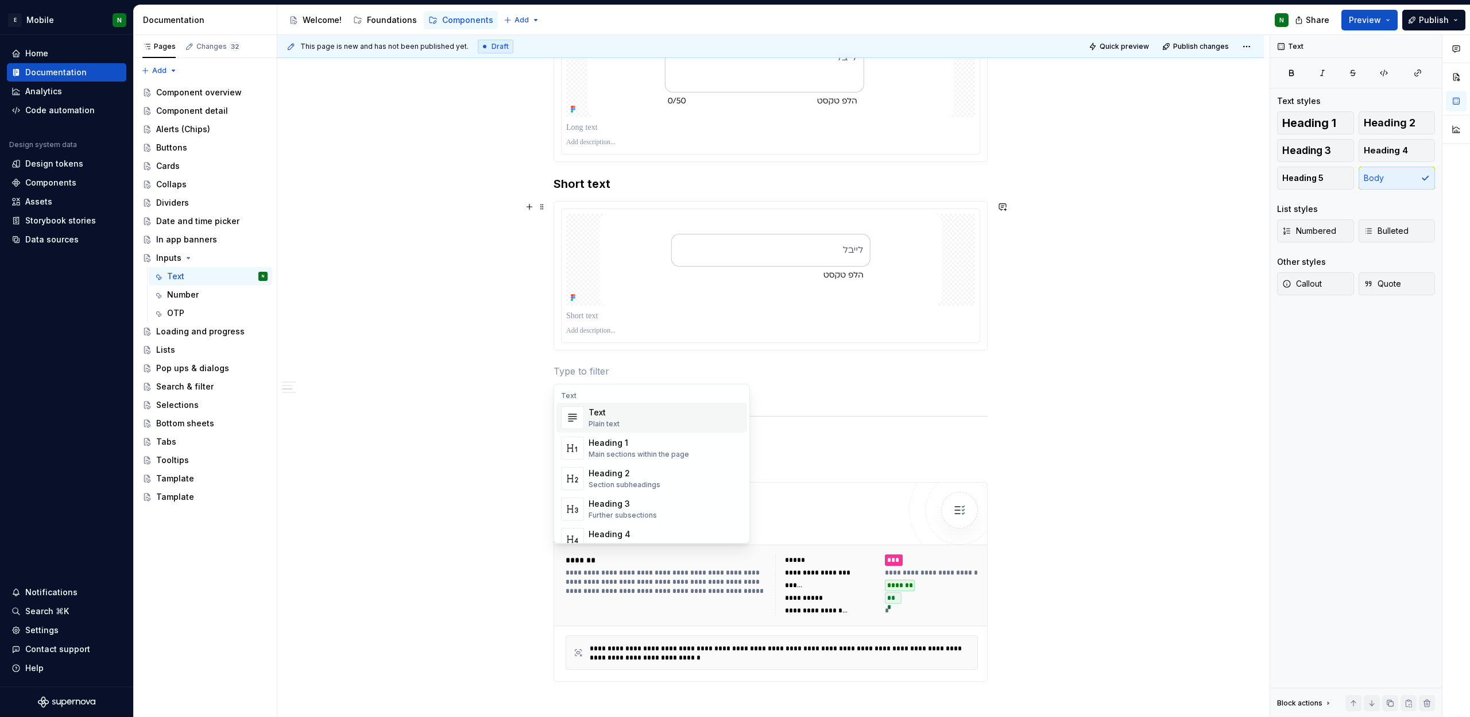
click at [439, 306] on div "**********" at bounding box center [770, 572] width 986 height 1280
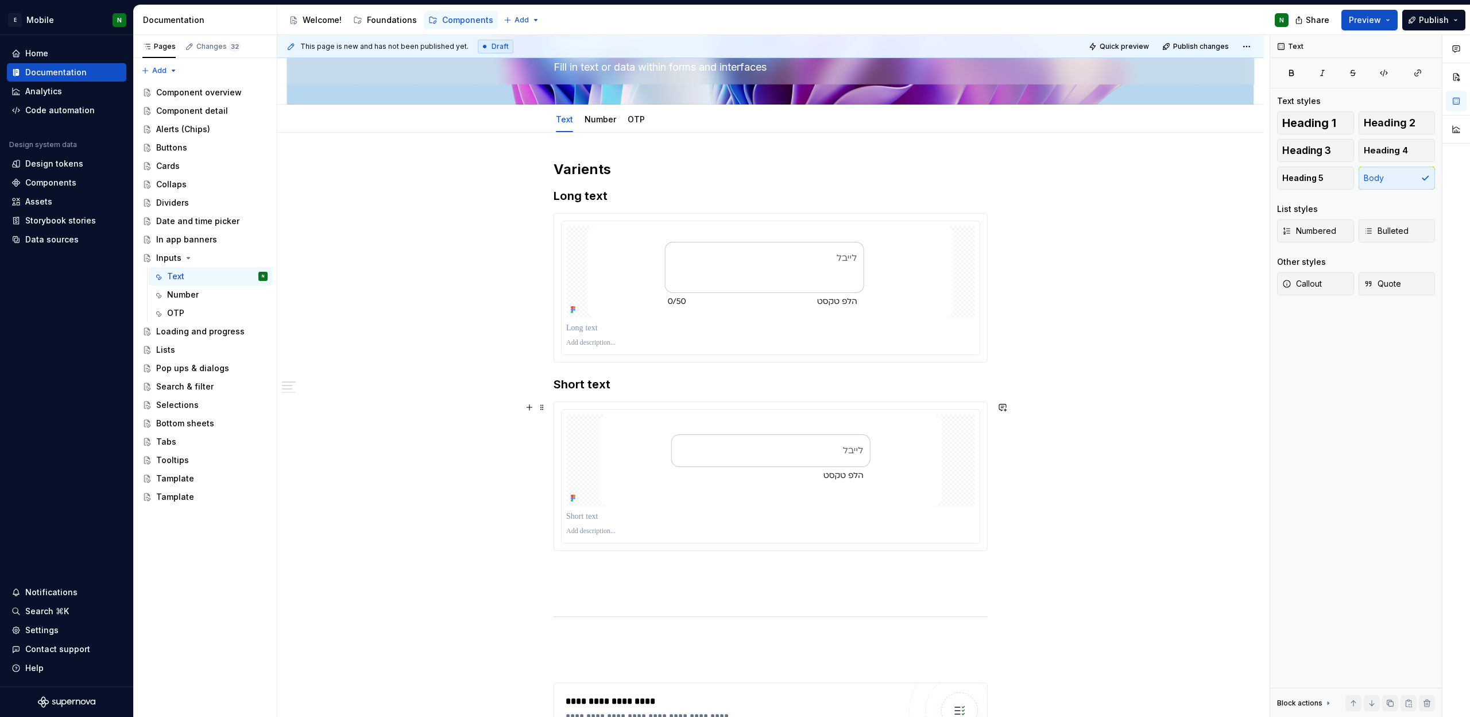
scroll to position [64, 0]
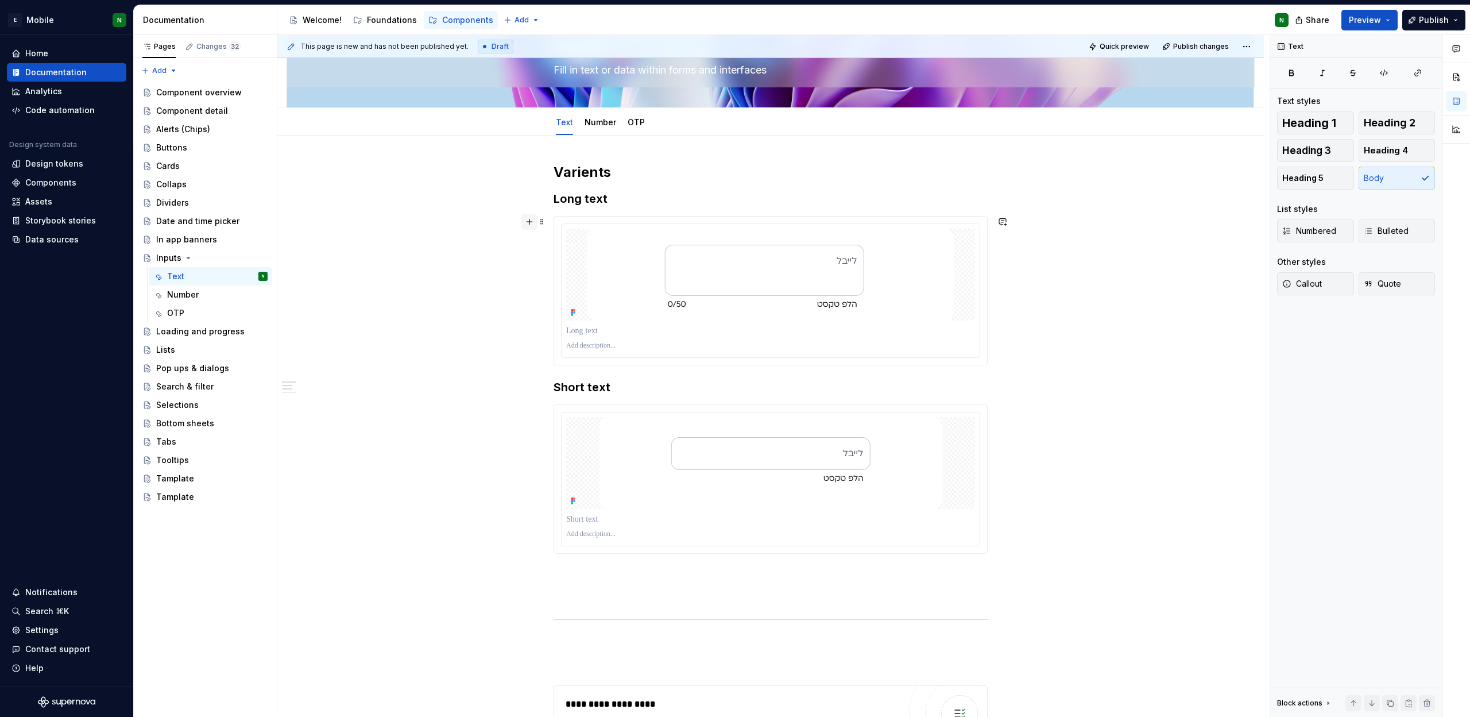
click at [533, 221] on button "button" at bounding box center [529, 222] width 16 height 16
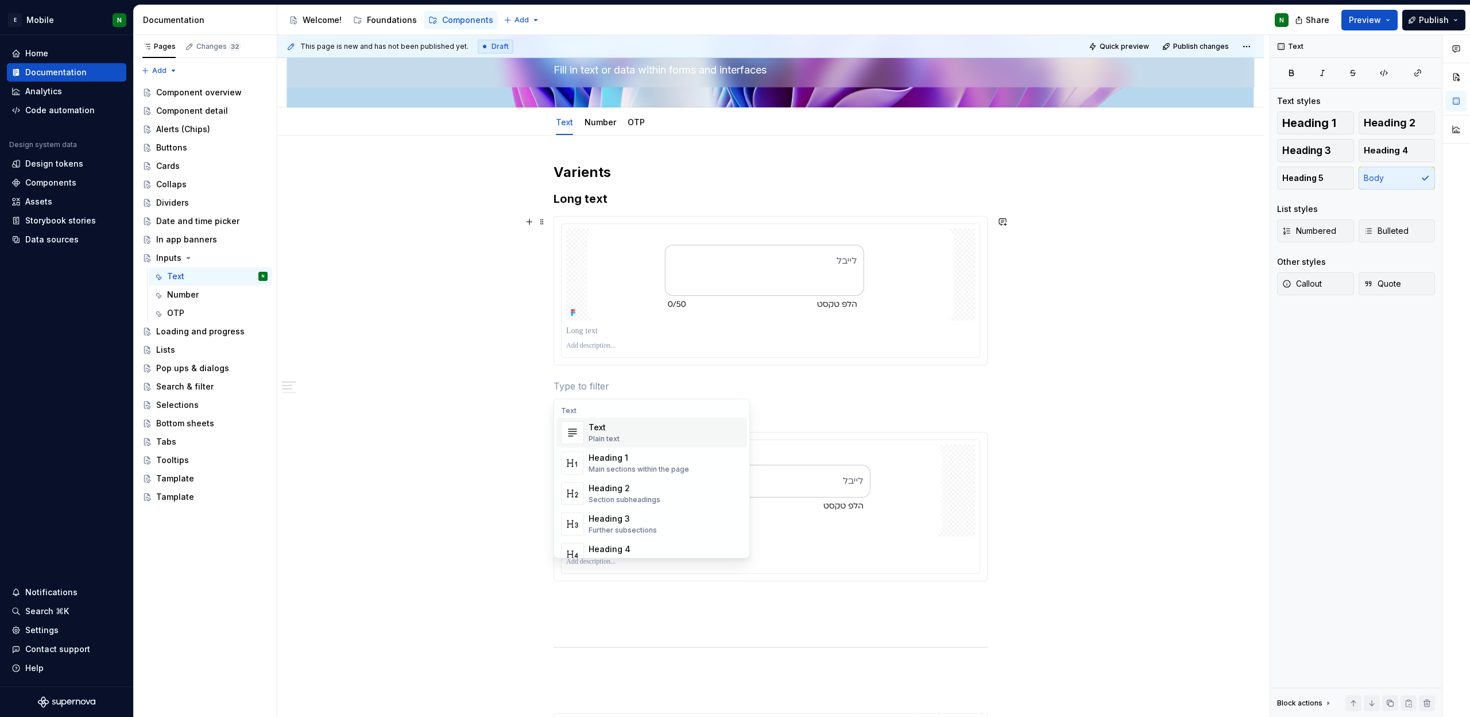
click at [611, 203] on h3 "Long text" at bounding box center [770, 199] width 434 height 16
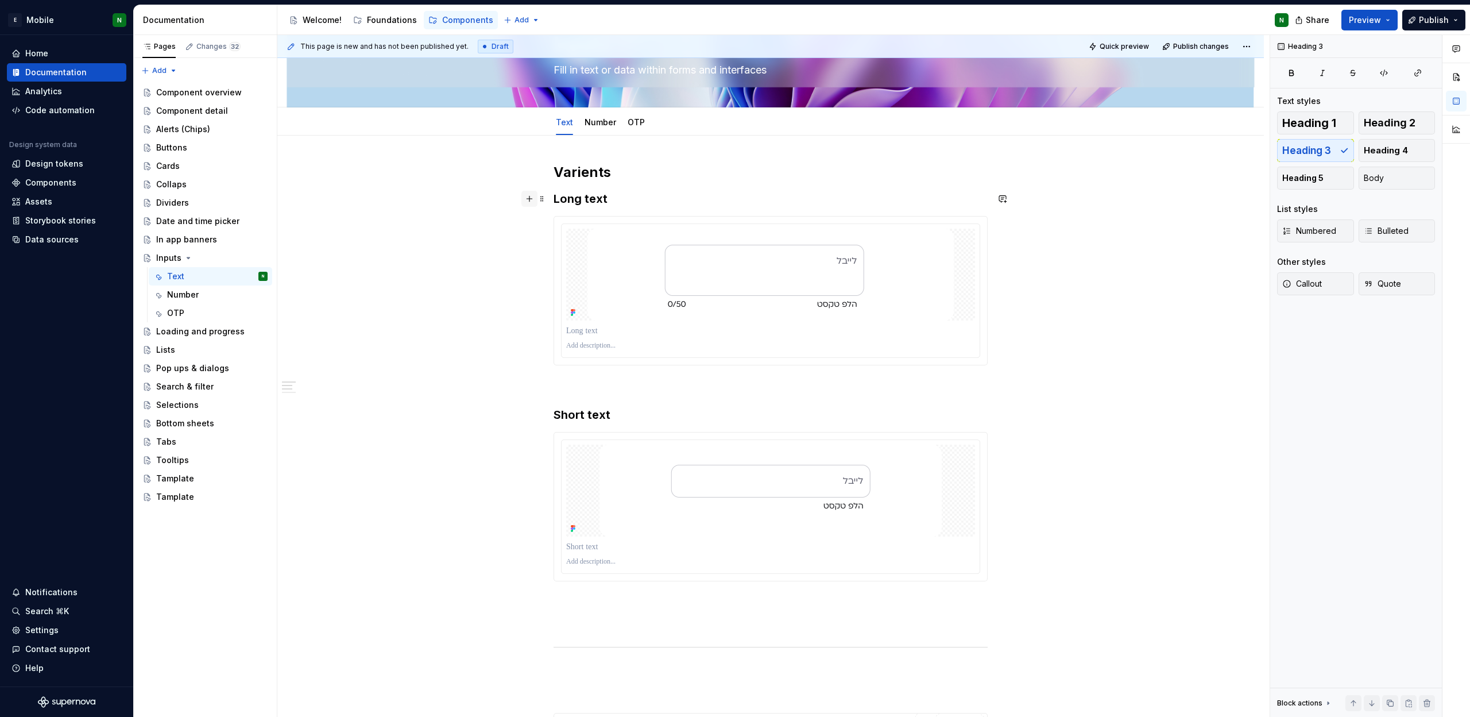
click at [528, 205] on button "button" at bounding box center [529, 199] width 16 height 16
click at [532, 447] on button "button" at bounding box center [529, 442] width 16 height 16
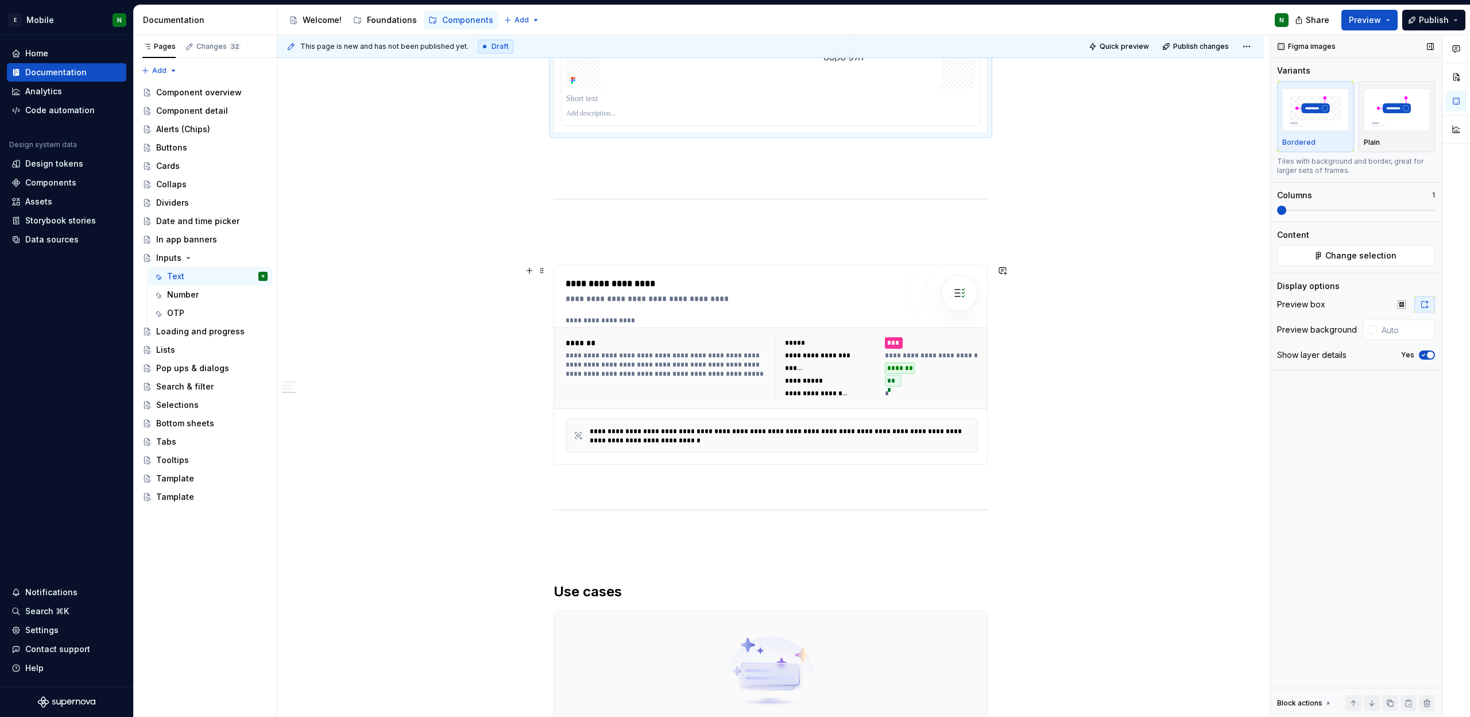
scroll to position [568, 0]
click at [60, 181] on div "Components" at bounding box center [50, 182] width 51 height 11
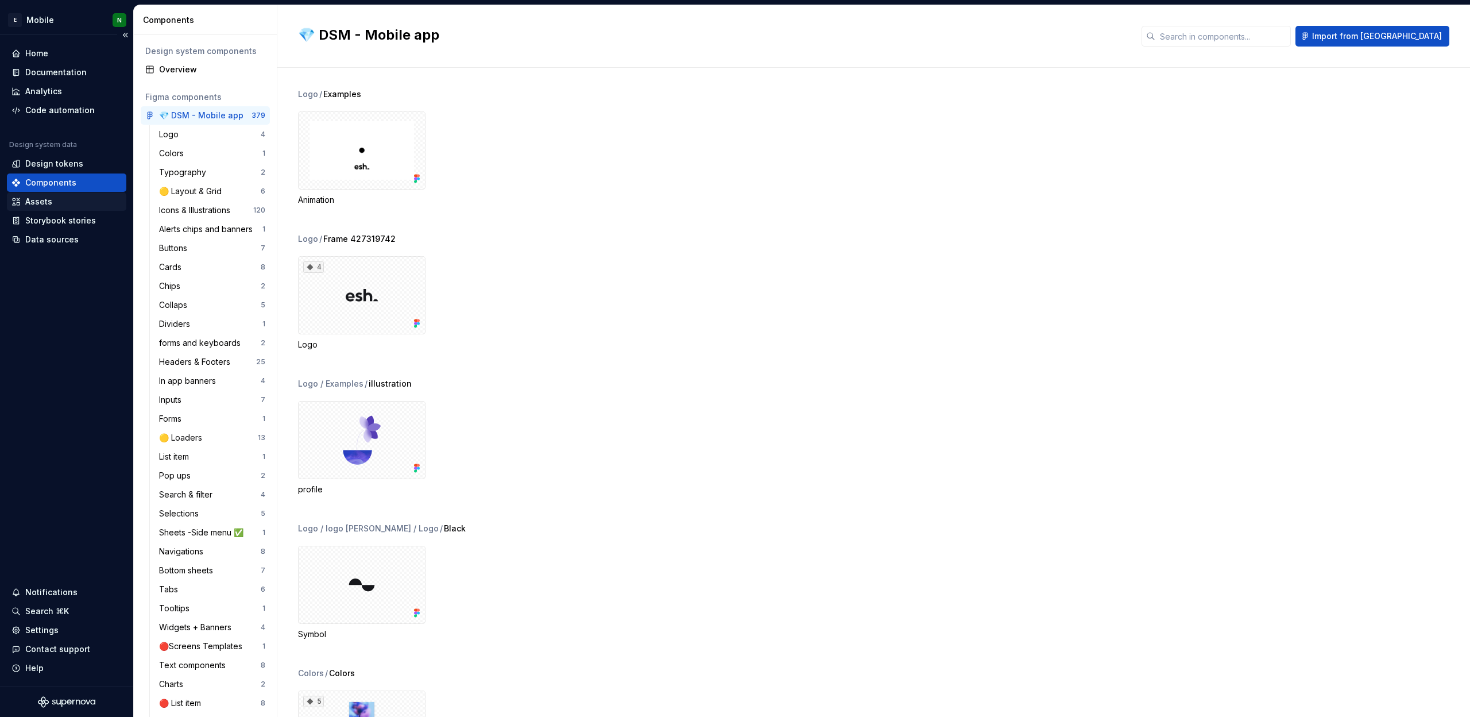
click at [52, 203] on div "Assets" at bounding box center [66, 201] width 110 height 11
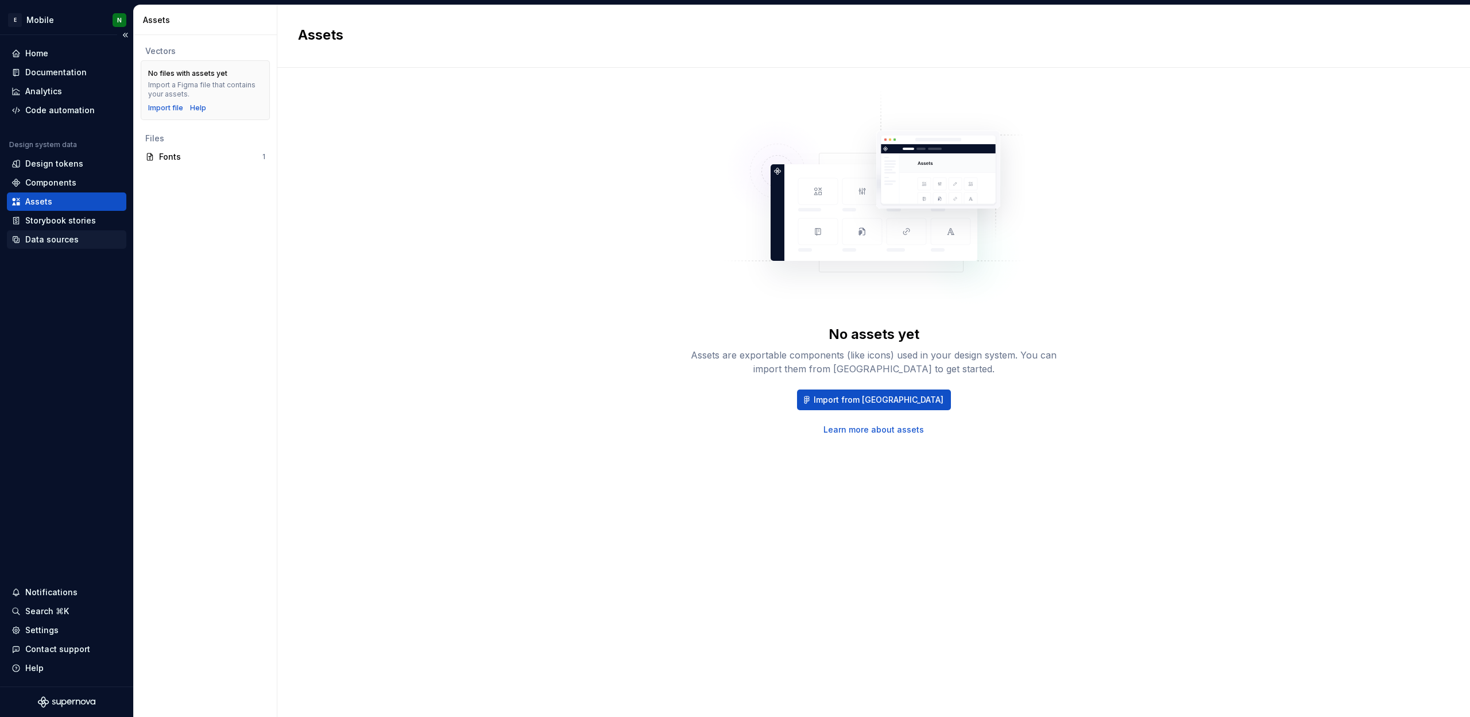
click at [52, 239] on div "Data sources" at bounding box center [51, 239] width 53 height 11
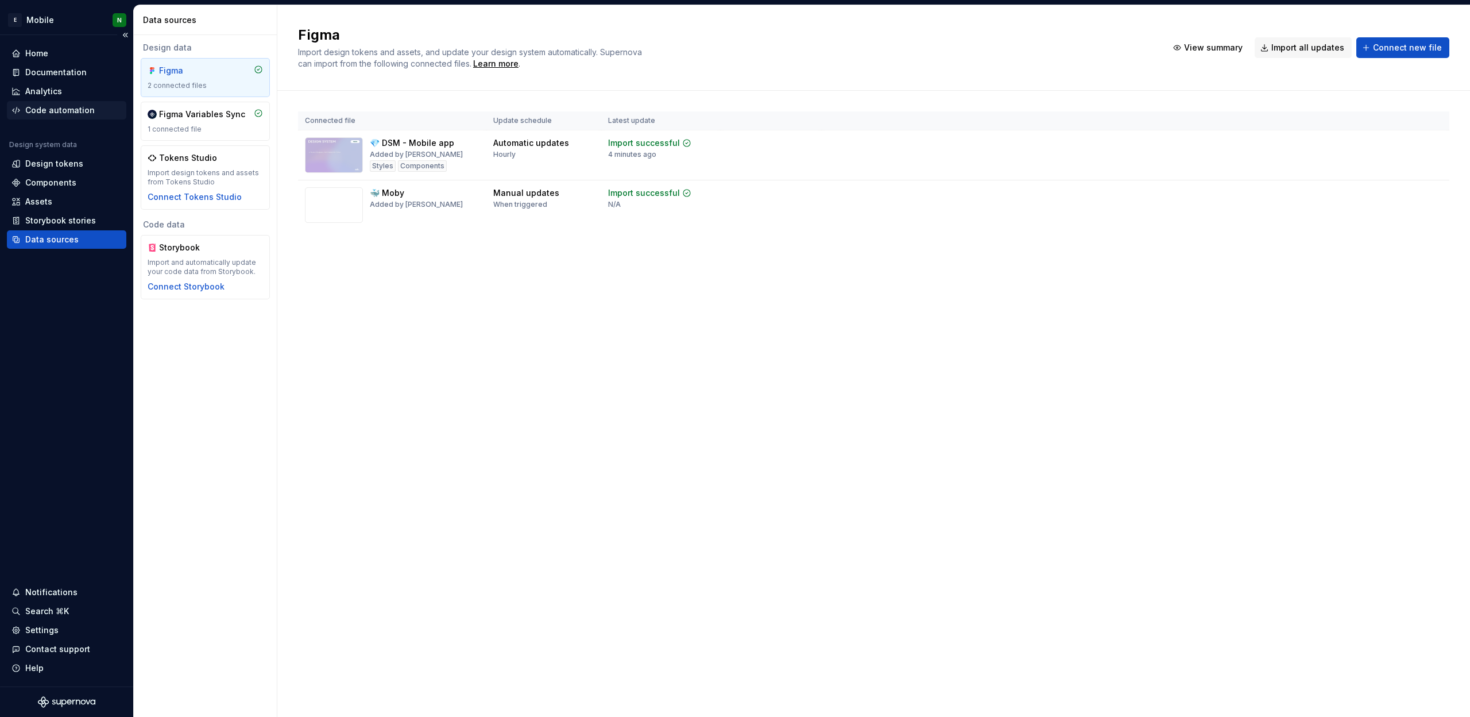
click at [72, 115] on div "Code automation" at bounding box center [59, 109] width 69 height 11
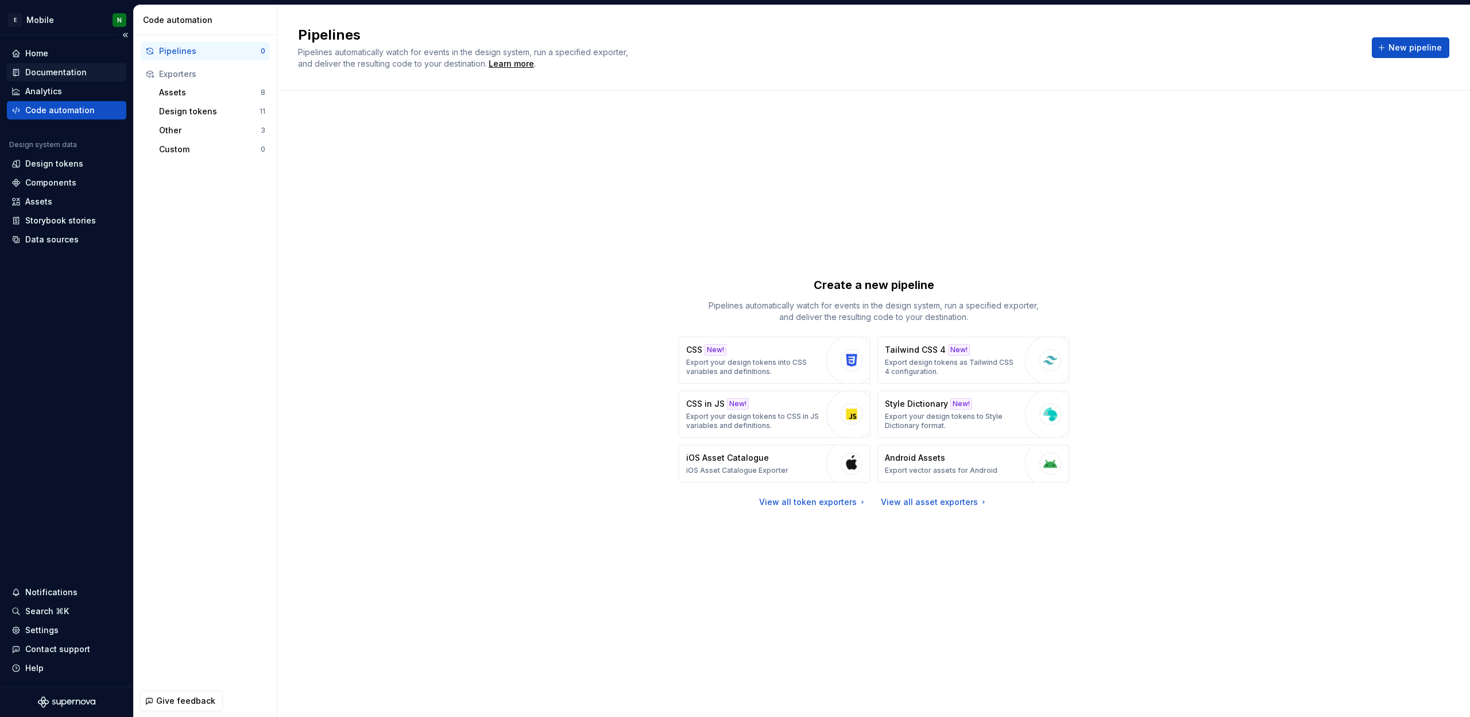
click at [73, 75] on div "Documentation" at bounding box center [55, 72] width 61 height 11
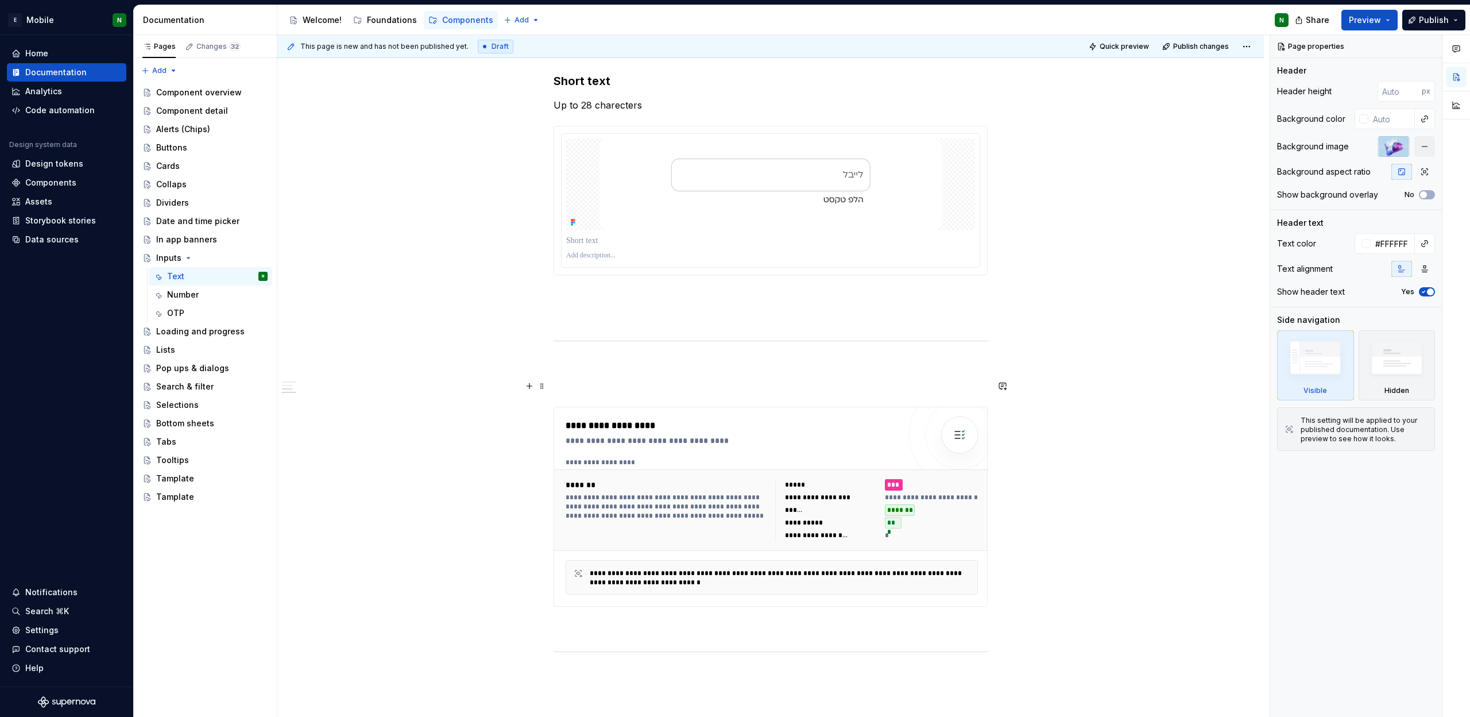
scroll to position [552, 0]
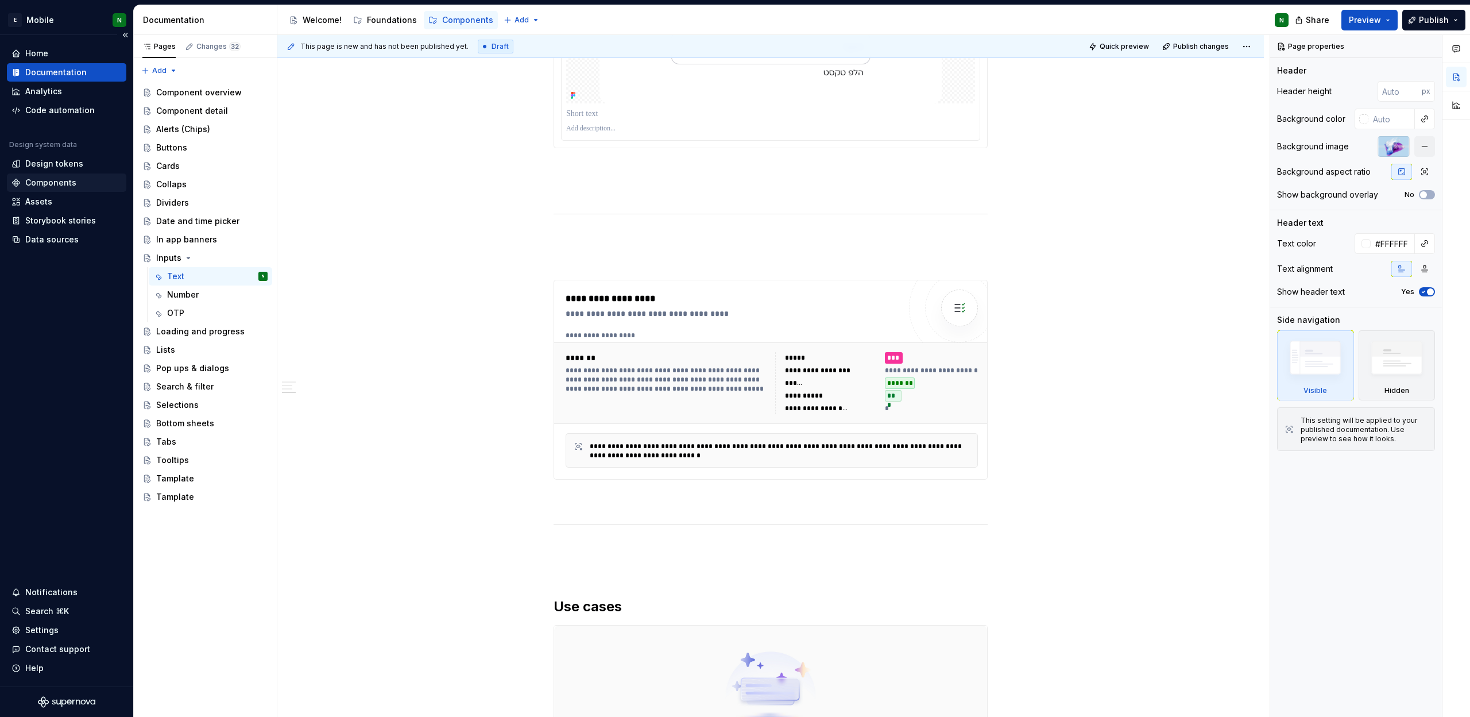
click at [93, 187] on div "Components" at bounding box center [66, 182] width 110 height 11
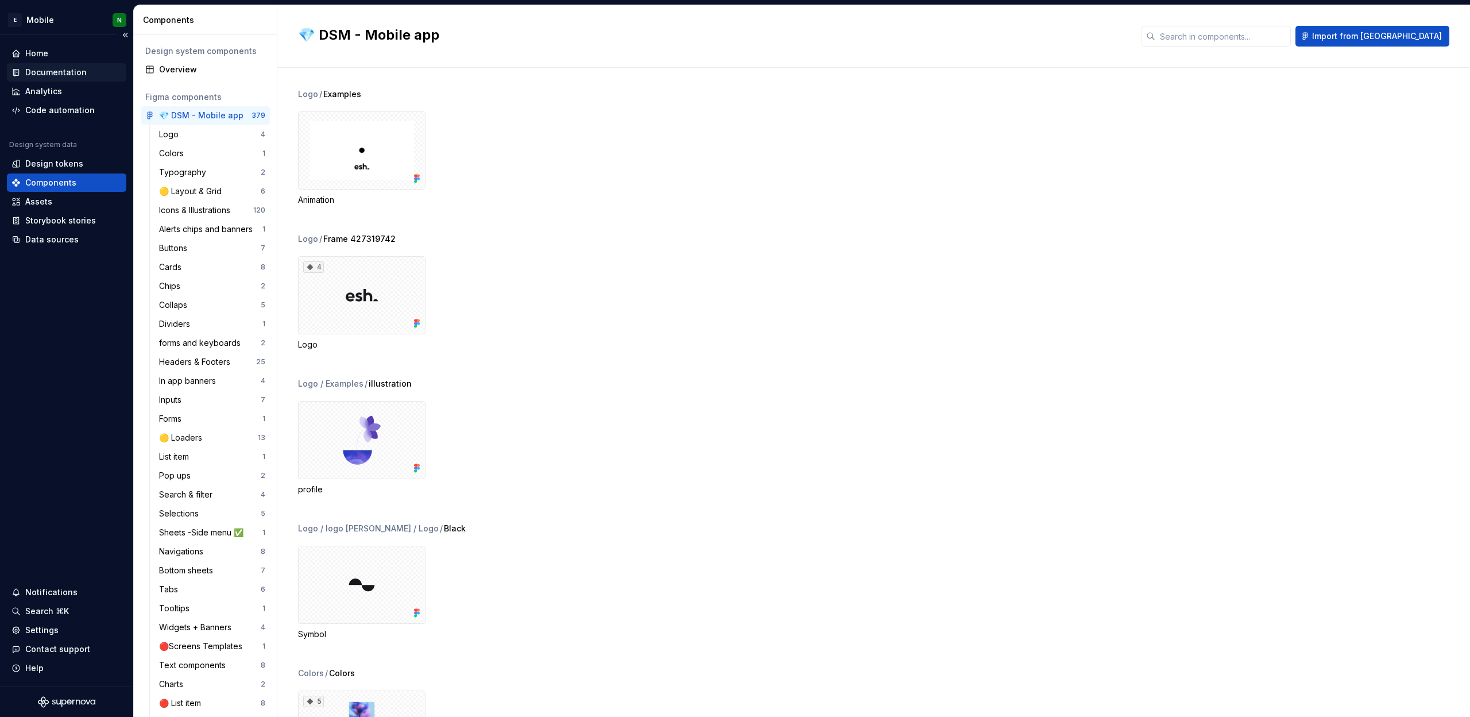
click at [67, 69] on div "Documentation" at bounding box center [55, 72] width 61 height 11
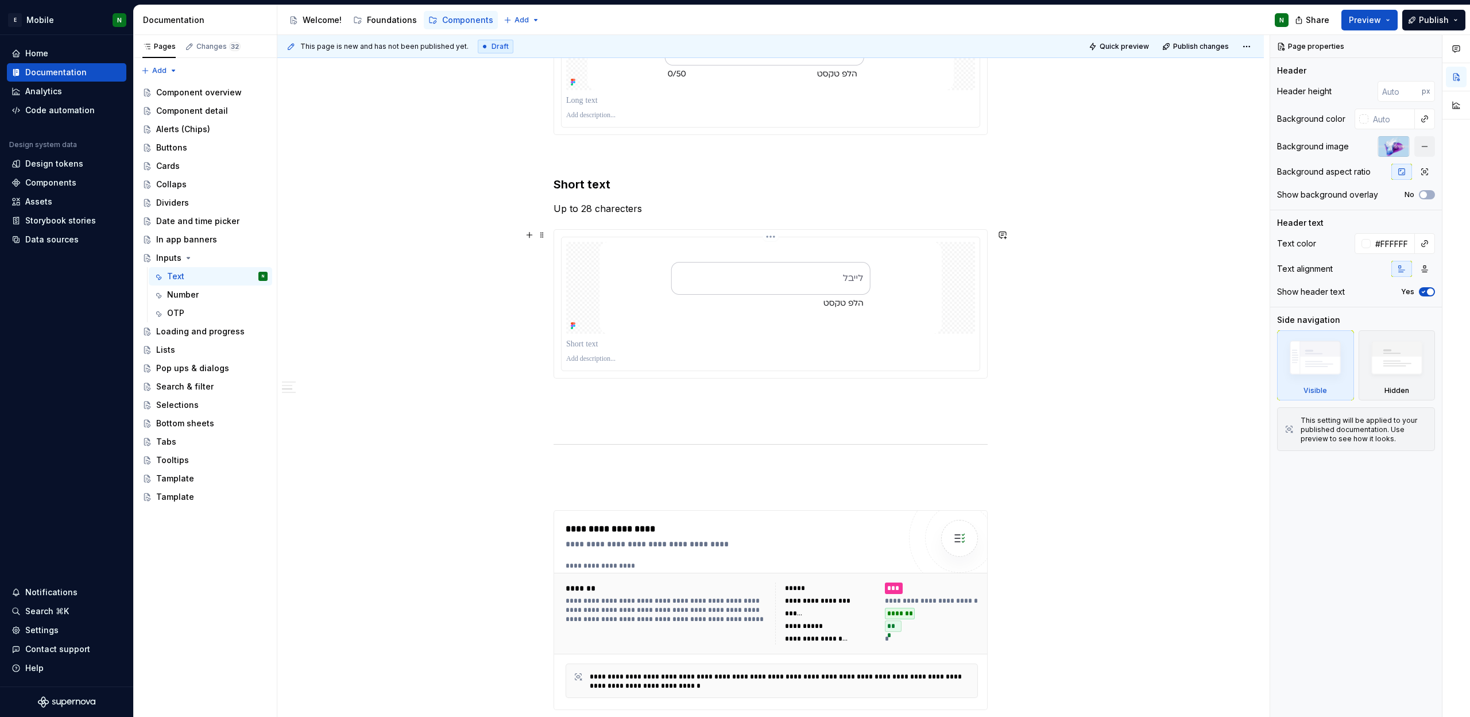
scroll to position [568, 0]
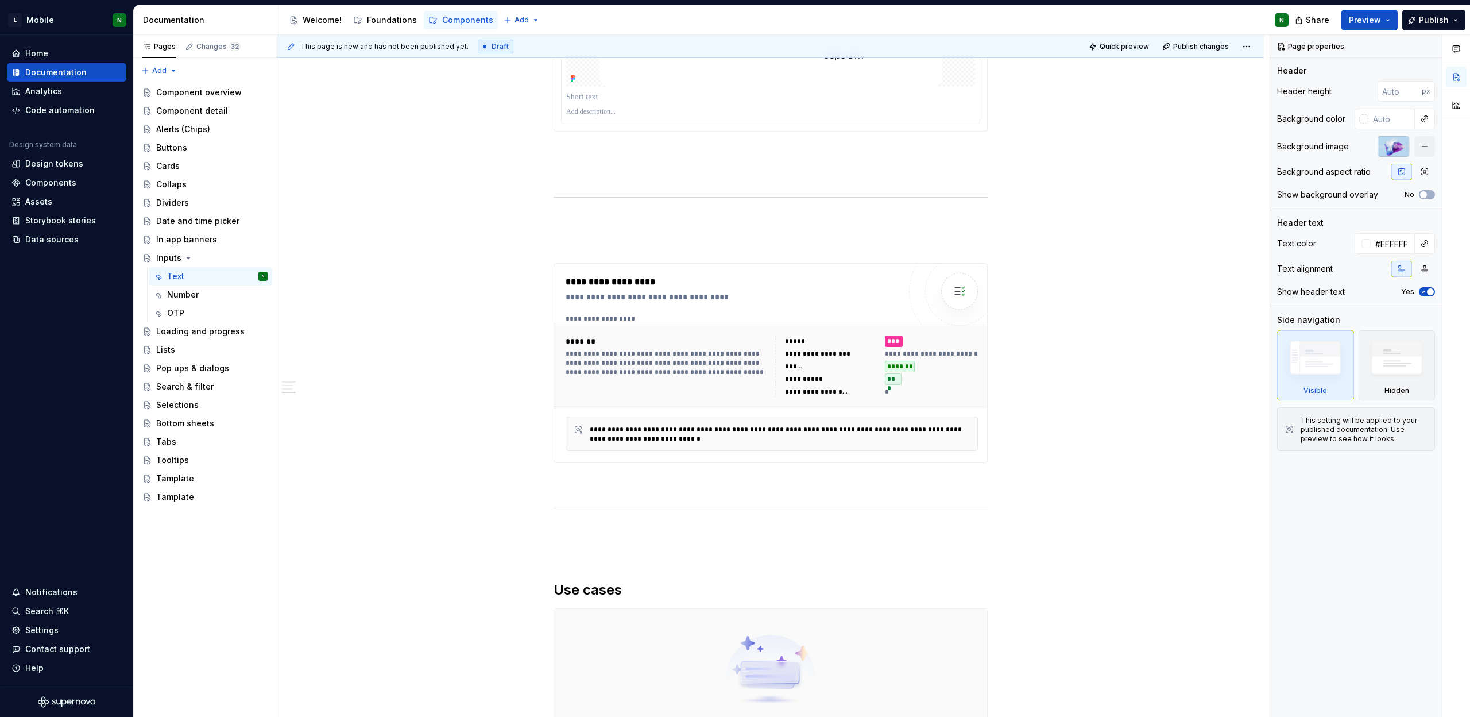
type textarea "*"
